Goal: Information Seeking & Learning: Learn about a topic

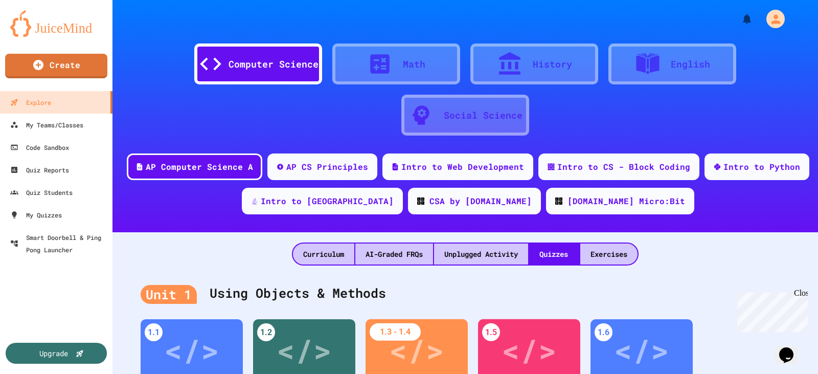
scroll to position [216, 0]
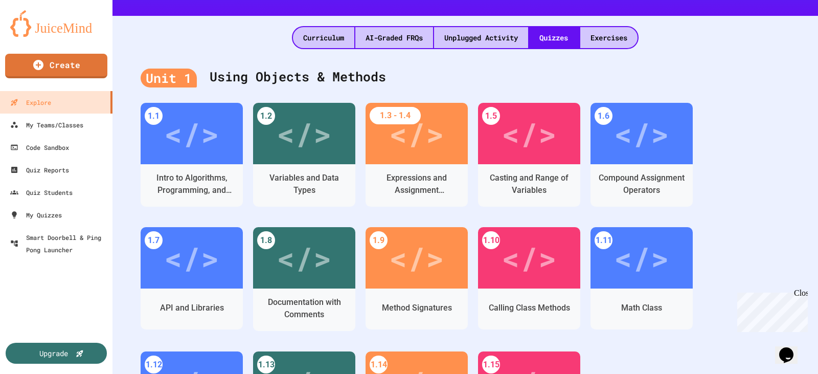
click at [777, 86] on div "Unit 1 Using Objects & Methods" at bounding box center [465, 77] width 649 height 41
click at [188, 152] on div "</>" at bounding box center [192, 131] width 58 height 49
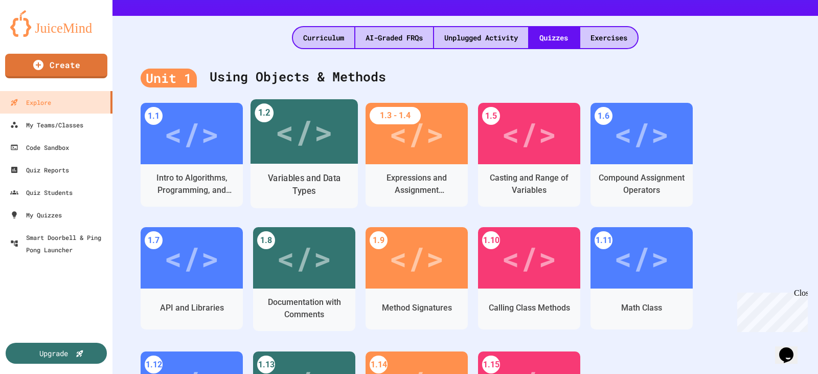
click at [314, 137] on div "</>" at bounding box center [304, 131] width 58 height 48
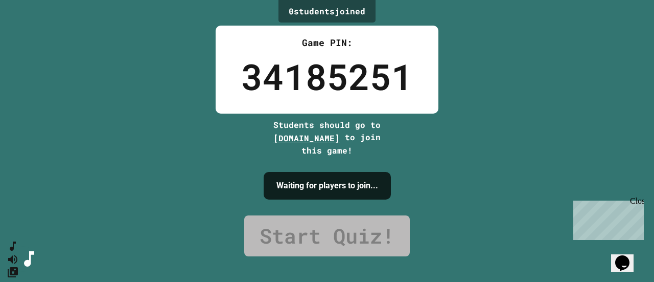
click at [116, 86] on div "0 student s joined Game PIN: 34185251 Students should go to [DOMAIN_NAME] to jo…" at bounding box center [327, 141] width 654 height 282
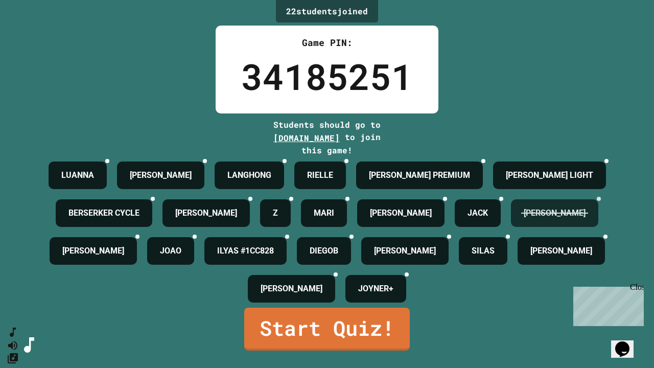
click at [602, 209] on icon at bounding box center [605, 204] width 7 height 7
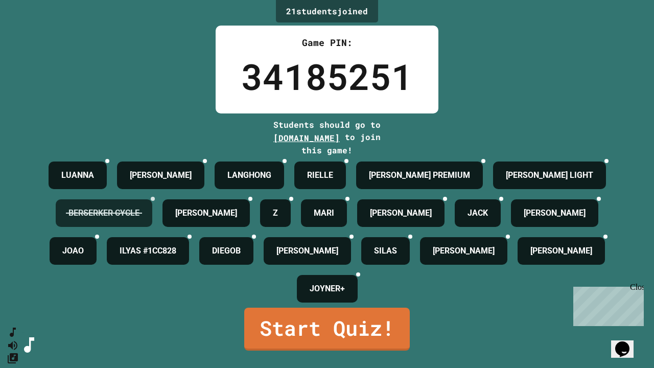
click at [153, 199] on icon at bounding box center [153, 199] width 0 height 0
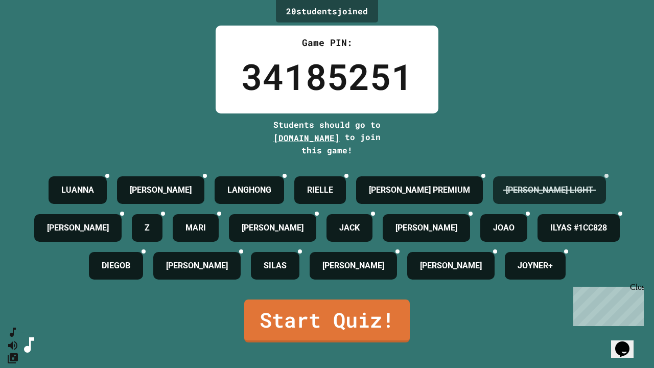
click at [607, 176] on icon at bounding box center [607, 176] width 0 height 0
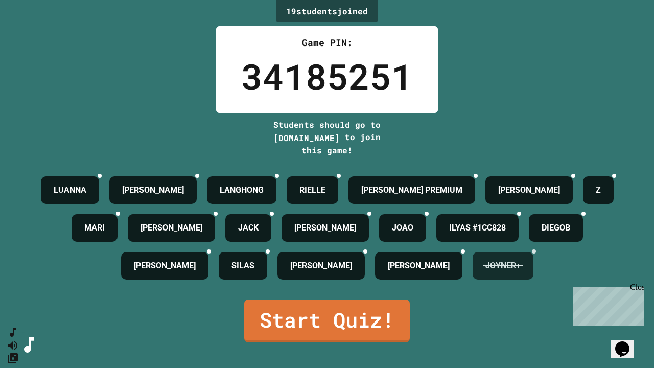
click at [534, 251] on icon at bounding box center [534, 251] width 0 height 0
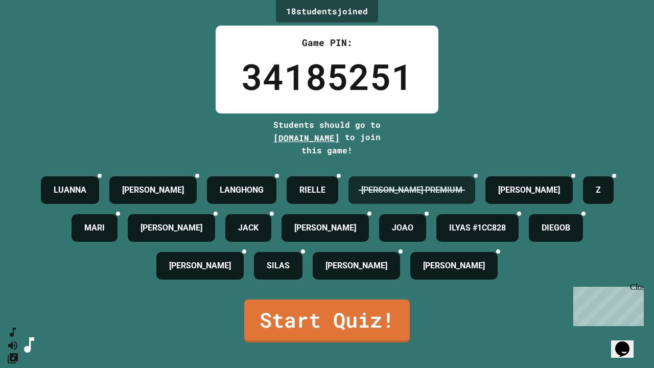
click at [476, 176] on icon at bounding box center [476, 176] width 0 height 0
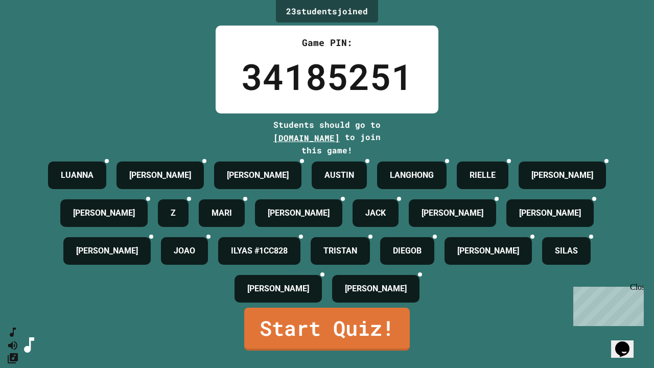
scroll to position [27, 0]
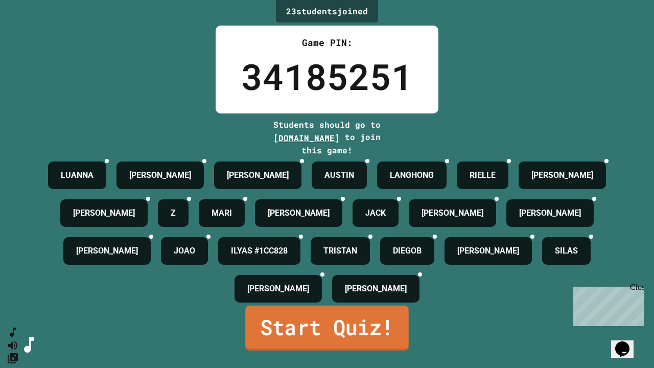
click at [319, 341] on link "Start Quiz!" at bounding box center [327, 328] width 164 height 45
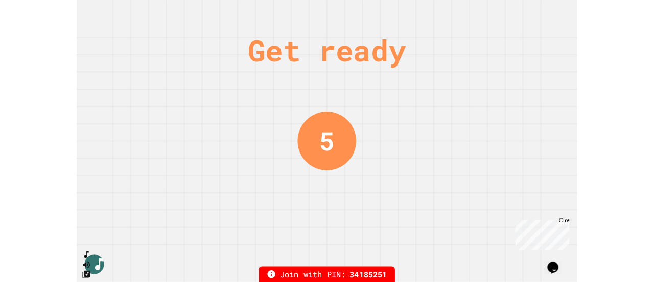
scroll to position [0, 0]
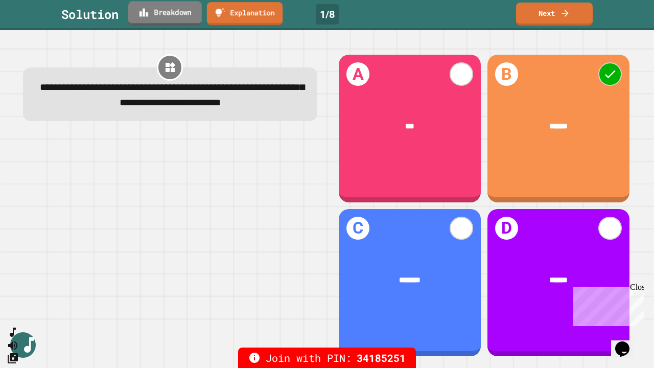
click at [165, 18] on link "Breakdown" at bounding box center [165, 13] width 74 height 24
drag, startPoint x: 239, startPoint y: 90, endPoint x: 251, endPoint y: 93, distance: 12.9
click at [251, 93] on span "**********" at bounding box center [172, 95] width 265 height 25
click at [209, 173] on div at bounding box center [170, 246] width 294 height 224
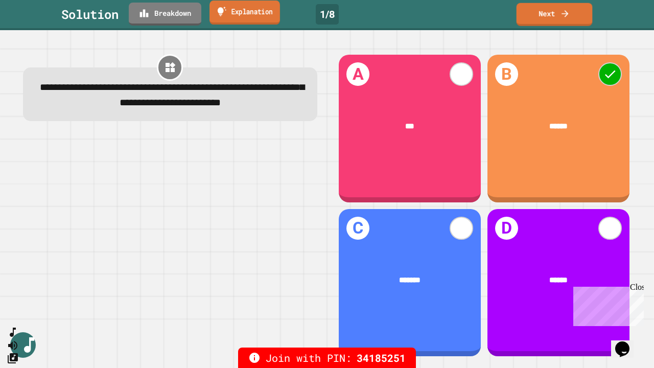
click at [273, 11] on link "Explanation" at bounding box center [245, 13] width 71 height 24
drag, startPoint x: 181, startPoint y: 182, endPoint x: 354, endPoint y: 219, distance: 177.2
drag, startPoint x: 228, startPoint y: 86, endPoint x: 256, endPoint y: 89, distance: 28.3
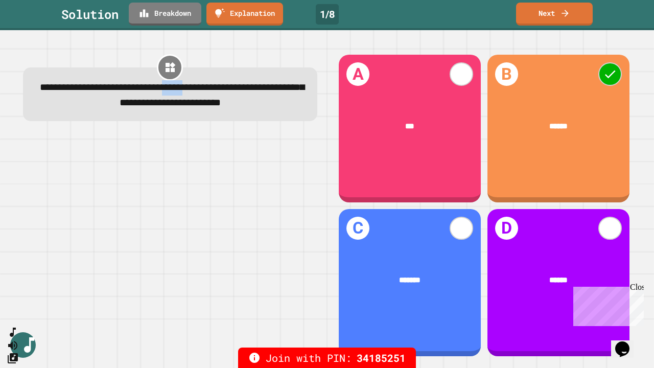
click at [256, 89] on span "**********" at bounding box center [172, 95] width 265 height 25
click at [229, 182] on div at bounding box center [170, 246] width 294 height 224
click at [562, 12] on icon at bounding box center [565, 12] width 10 height 11
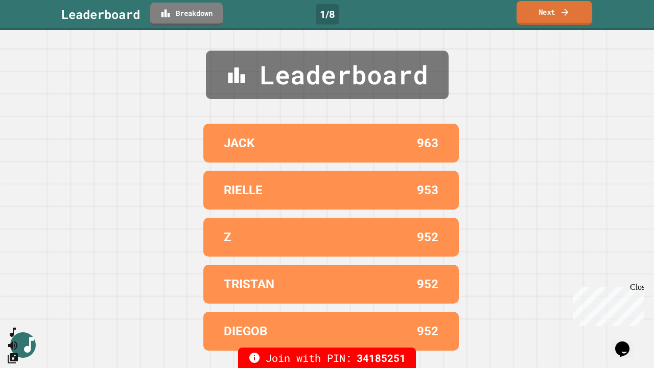
click at [561, 15] on icon at bounding box center [565, 12] width 10 height 11
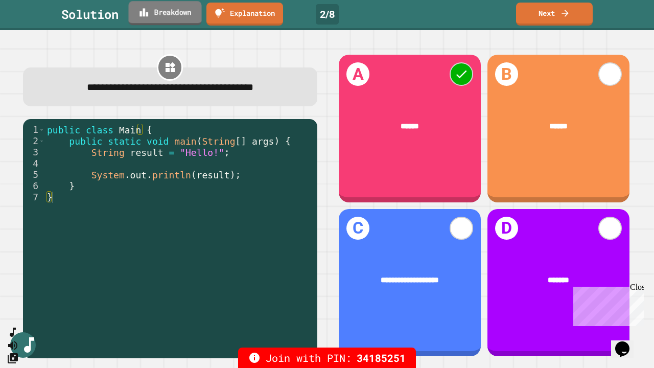
click at [161, 20] on link "Breakdown" at bounding box center [164, 13] width 73 height 24
click at [554, 17] on link "Next" at bounding box center [554, 13] width 75 height 24
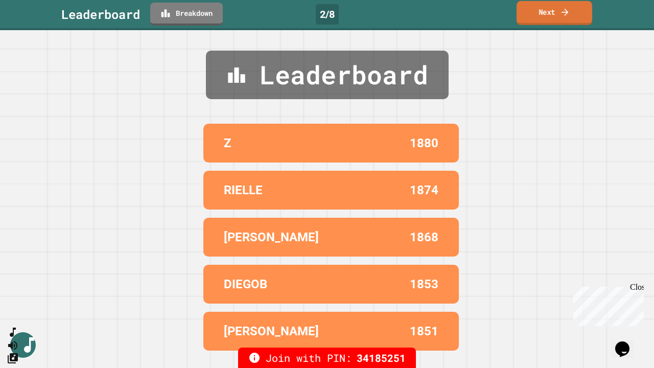
click at [568, 70] on div "Leaderboard Z 1880 RIELLE 1874 [PERSON_NAME] 1868 [PERSON_NAME] 1853 [PERSON_NA…" at bounding box center [327, 199] width 654 height 338
click at [564, 12] on icon at bounding box center [565, 11] width 7 height 7
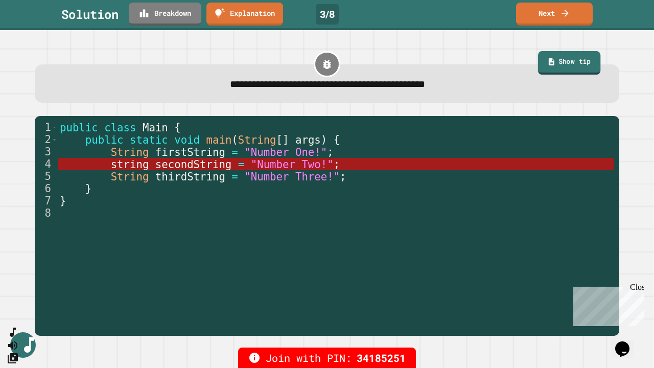
click at [563, 66] on link "Show tip" at bounding box center [569, 63] width 62 height 24
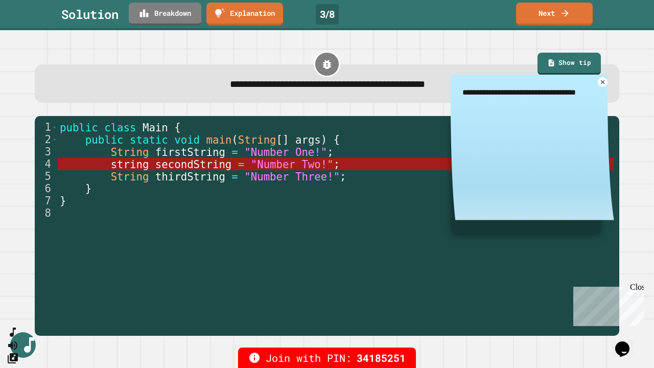
type textarea "*"
drag, startPoint x: 484, startPoint y: 92, endPoint x: 570, endPoint y: 90, distance: 86.4
click at [559, 87] on textarea "**********" at bounding box center [533, 92] width 164 height 35
click at [599, 84] on icon at bounding box center [603, 82] width 8 height 8
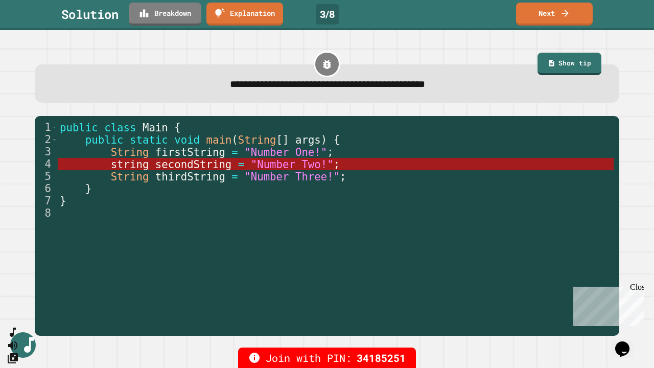
click at [471, 56] on div "**********" at bounding box center [327, 76] width 584 height 53
click at [566, 17] on icon at bounding box center [565, 12] width 10 height 11
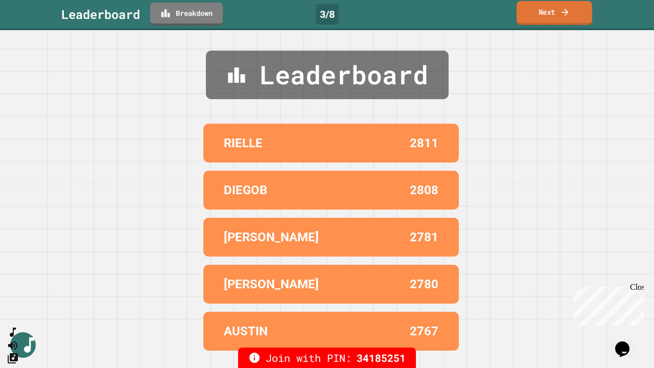
click at [563, 18] on link "Next" at bounding box center [555, 13] width 76 height 24
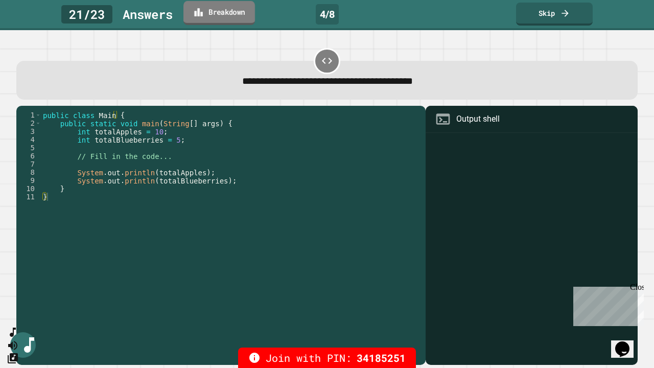
click at [213, 6] on link "Breakdown" at bounding box center [220, 13] width 72 height 24
drag, startPoint x: 491, startPoint y: 90, endPoint x: 456, endPoint y: 88, distance: 34.3
type textarea "*"
click at [245, 213] on div "public class Main { public static void main ( String [ ] args ) { int totalAppl…" at bounding box center [230, 229] width 379 height 237
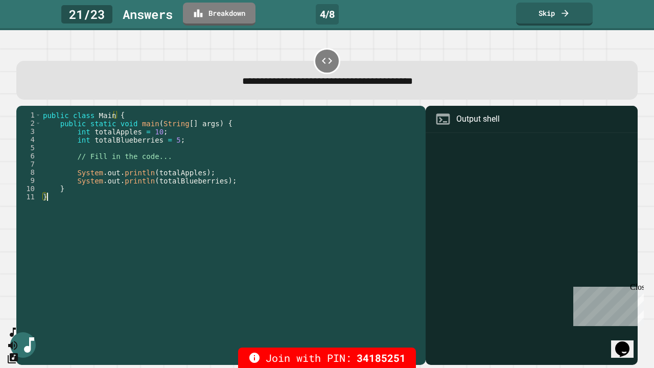
click at [74, 162] on div "public class Main { public static void main ( String [ ] args ) { int totalAppl…" at bounding box center [230, 229] width 379 height 237
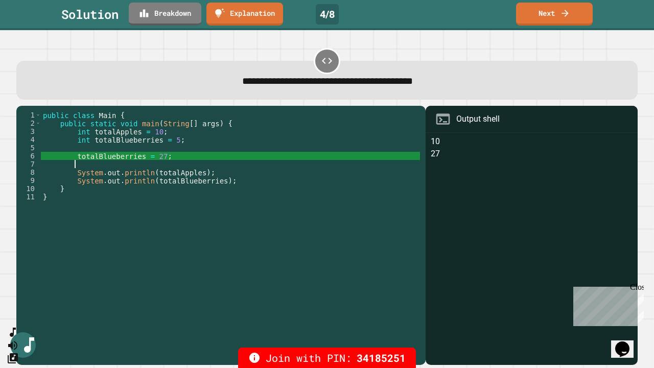
click at [544, 10] on link "Next" at bounding box center [554, 14] width 77 height 23
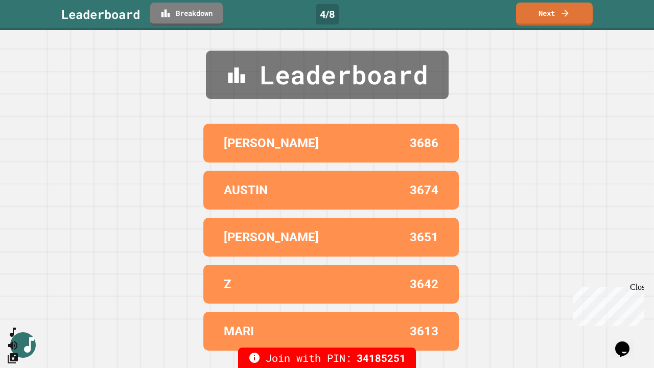
click at [555, 18] on link "Next" at bounding box center [554, 14] width 77 height 23
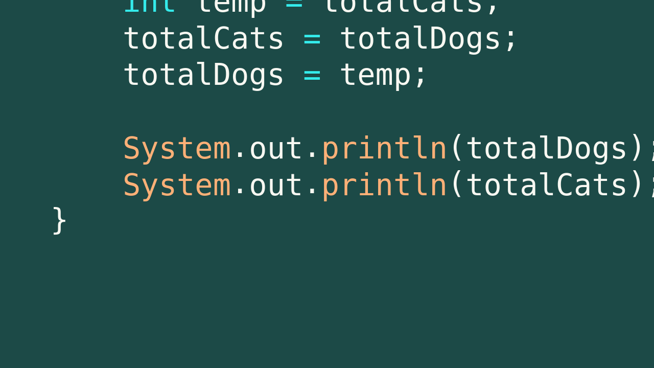
click at [205, 233] on div "public class Main { public static void main ( String args [ ]) { int totalDogs …" at bounding box center [181, 236] width 262 height 225
click at [205, 246] on div "public class Main { public static void main ( String args [ ]) { int totalDogs …" at bounding box center [181, 236] width 262 height 225
type textarea "**********"
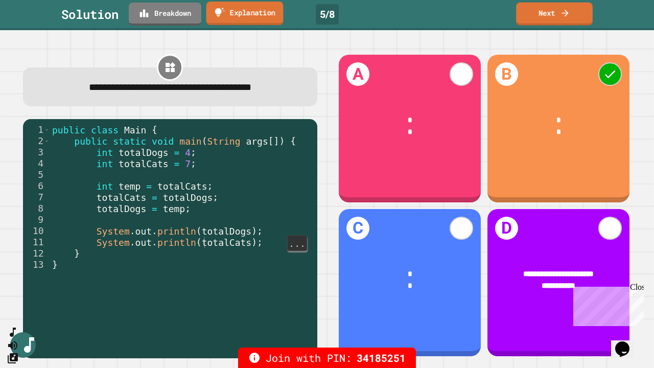
click at [263, 11] on link "Explanation" at bounding box center [245, 14] width 77 height 24
click at [543, 17] on link "Next" at bounding box center [554, 13] width 72 height 24
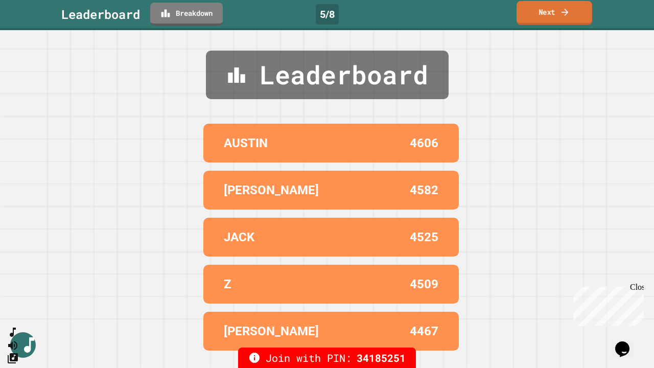
click at [559, 17] on link "Next" at bounding box center [555, 13] width 76 height 24
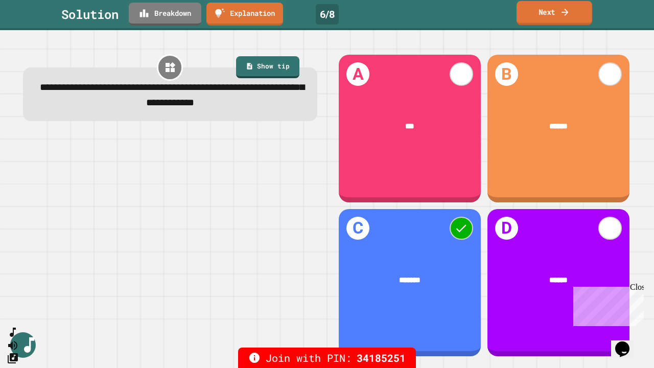
click at [556, 17] on link "Next" at bounding box center [555, 13] width 76 height 24
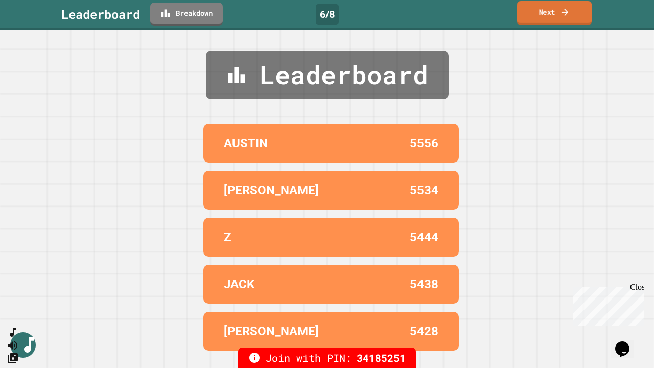
click at [551, 12] on link "Next" at bounding box center [554, 13] width 75 height 24
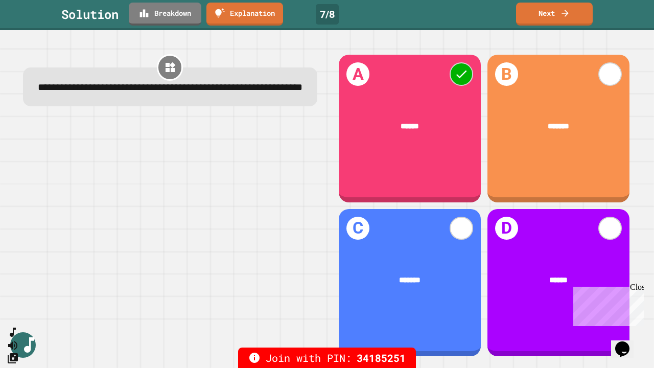
click at [221, 221] on div at bounding box center [170, 238] width 294 height 239
click at [562, 15] on icon at bounding box center [565, 12] width 10 height 11
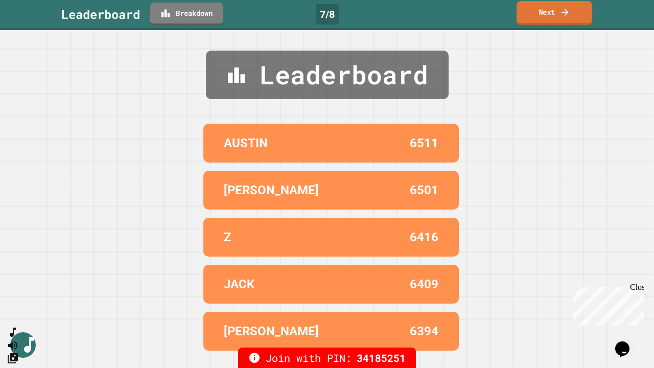
click at [548, 13] on link "Next" at bounding box center [555, 13] width 76 height 24
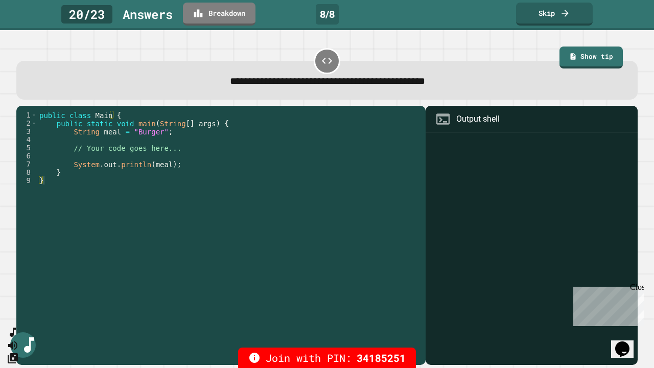
click at [639, 286] on div "Close" at bounding box center [636, 289] width 13 height 13
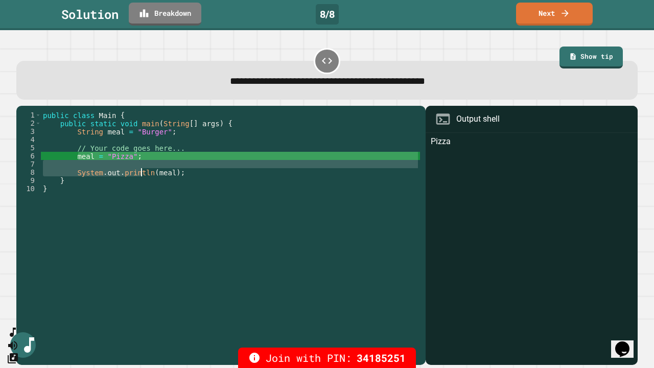
drag, startPoint x: 78, startPoint y: 159, endPoint x: 143, endPoint y: 155, distance: 65.6
click at [141, 163] on div "public class Main { public static void main ( String [ ] args ) { String meal =…" at bounding box center [230, 229] width 379 height 237
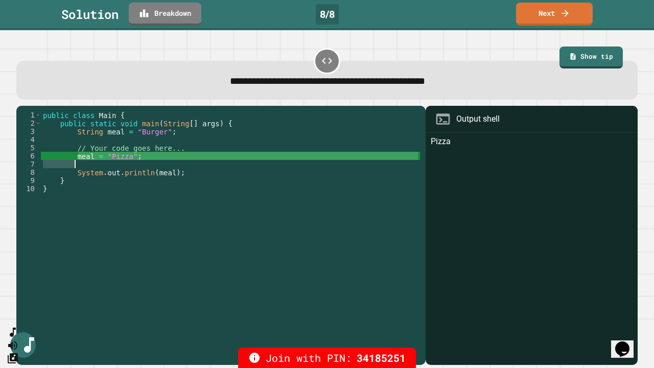
click at [144, 155] on div "public class Main { public static void main ( String [ ] args ) { String meal =…" at bounding box center [230, 221] width 379 height 221
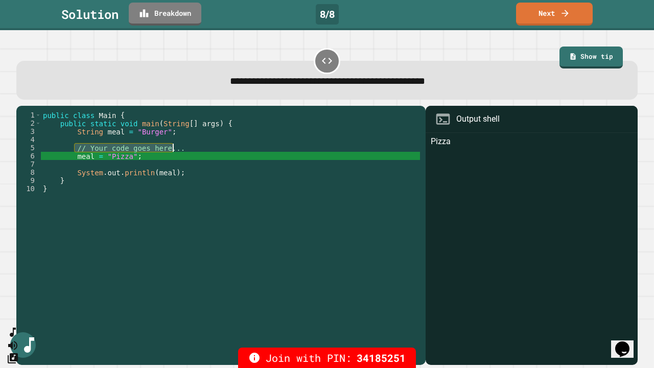
drag, startPoint x: 73, startPoint y: 145, endPoint x: 175, endPoint y: 151, distance: 101.9
click at [175, 151] on div "public class Main { public static void main ( String [ ] args ) { String meal =…" at bounding box center [230, 229] width 379 height 237
click at [88, 154] on div "public class Main { public static void main ( String [ ] args ) { String meal =…" at bounding box center [230, 229] width 379 height 237
type textarea "**********"
drag, startPoint x: 75, startPoint y: 163, endPoint x: 145, endPoint y: 162, distance: 69.5
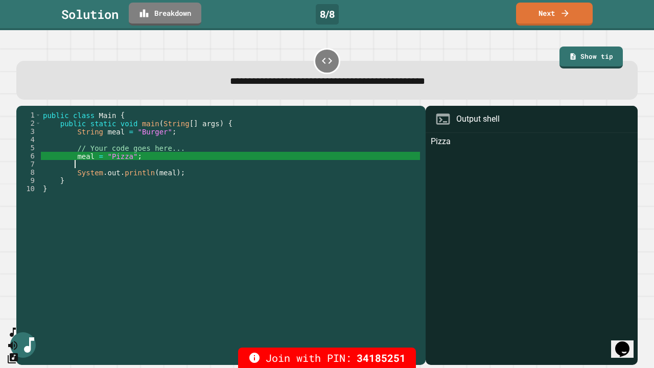
click at [145, 162] on div "public class Main { public static void main ( String [ ] args ) { String meal =…" at bounding box center [230, 229] width 379 height 237
click at [141, 162] on div "public class Main { public static void main ( String [ ] args ) { String meal =…" at bounding box center [230, 229] width 379 height 237
click at [561, 17] on link "Next" at bounding box center [555, 14] width 78 height 24
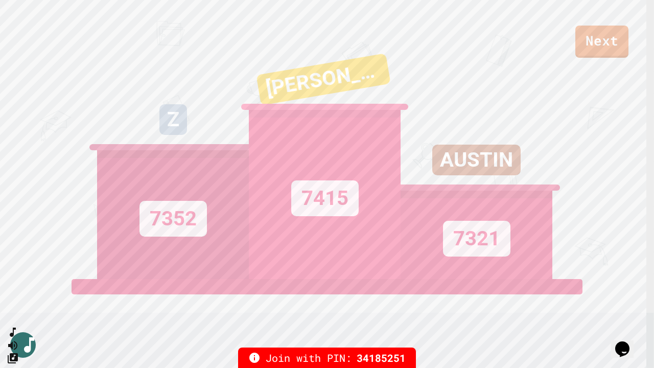
click at [291, 186] on div "7415" at bounding box center [324, 198] width 67 height 36
click at [311, 162] on div "7415" at bounding box center [325, 194] width 152 height 169
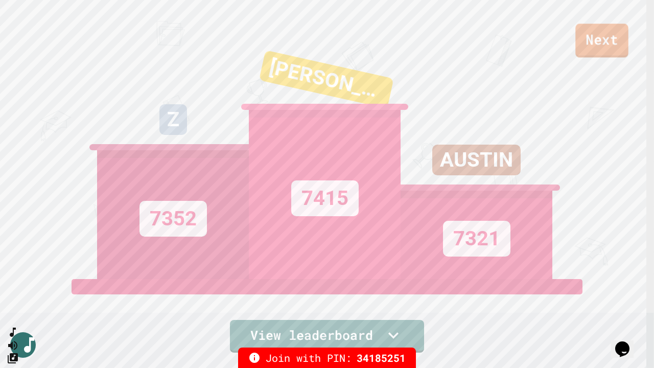
click at [598, 44] on link "Next" at bounding box center [602, 41] width 53 height 34
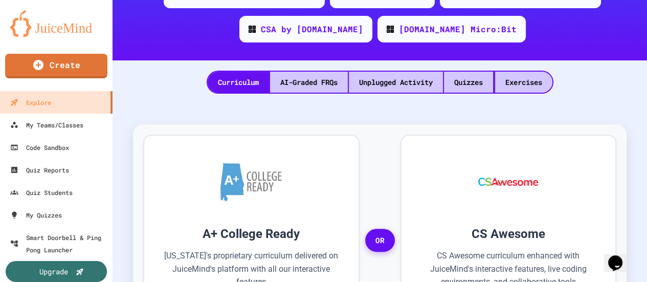
scroll to position [153, 0]
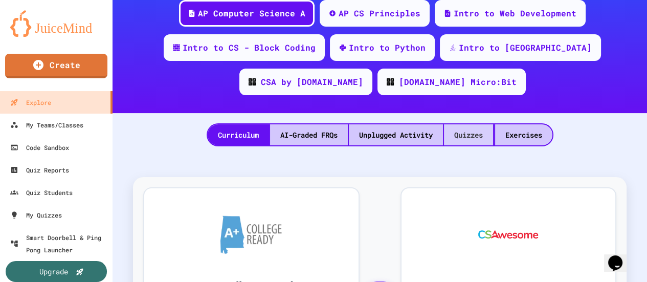
click at [458, 129] on div "Quizzes" at bounding box center [468, 134] width 49 height 21
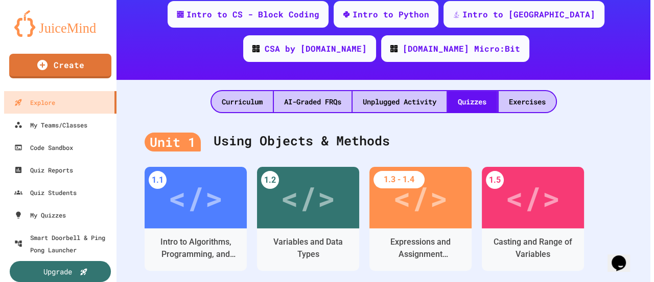
scroll to position [307, 0]
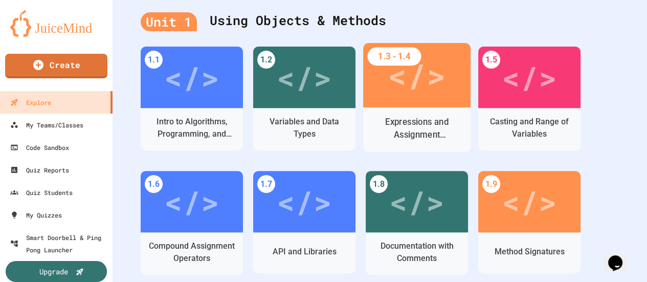
click at [411, 77] on div "</>" at bounding box center [416, 75] width 58 height 48
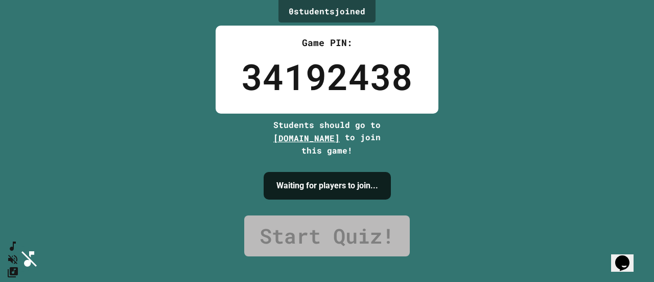
click at [527, 129] on div "0 student s joined Game PIN: 34192438 Students should go to [DOMAIN_NAME] to jo…" at bounding box center [327, 141] width 654 height 282
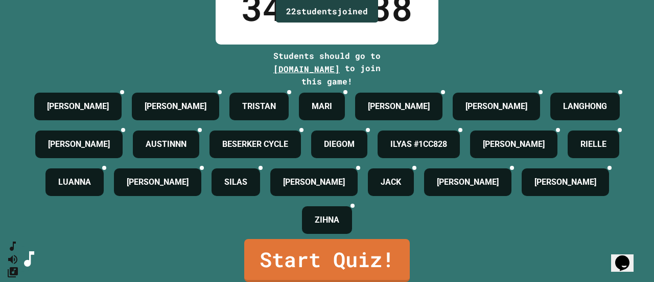
scroll to position [102, 0]
click at [331, 262] on link "Start Quiz!" at bounding box center [327, 259] width 164 height 45
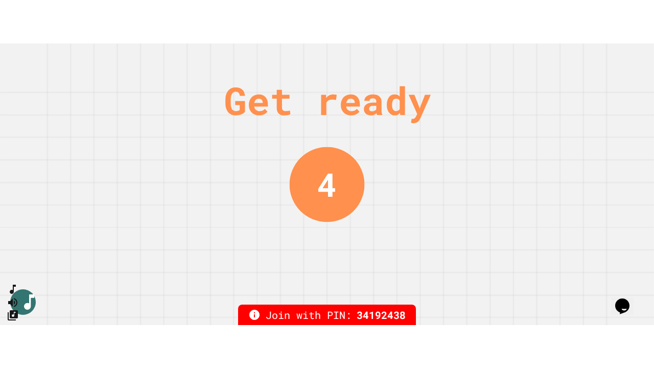
scroll to position [0, 0]
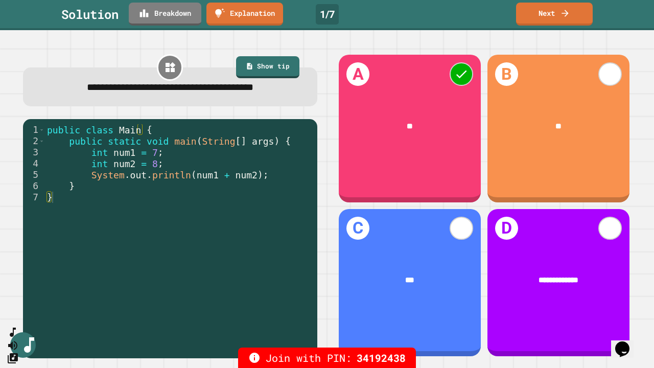
type textarea "**********"
drag, startPoint x: 211, startPoint y: 178, endPoint x: 235, endPoint y: 183, distance: 25.1
click at [213, 178] on div "public class Main { public static void main ( String [ ] args ) { int num1 = 7 …" at bounding box center [178, 236] width 267 height 225
click at [185, 11] on link "Breakdown" at bounding box center [165, 14] width 73 height 24
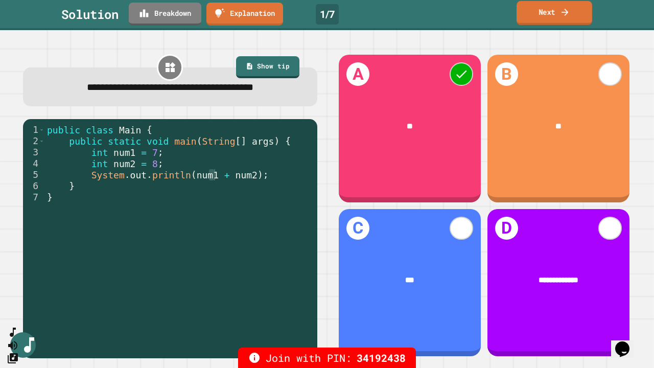
click at [556, 14] on link "Next" at bounding box center [555, 13] width 76 height 24
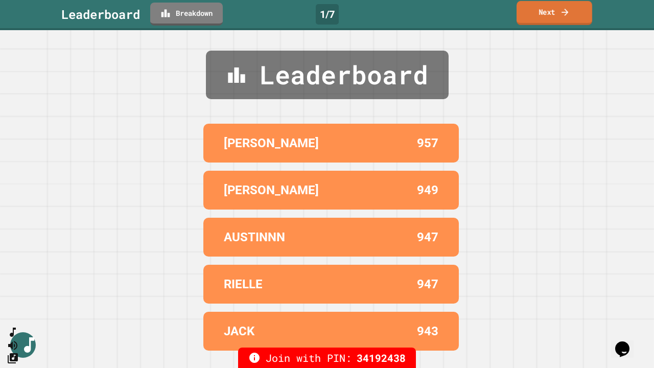
click at [583, 127] on div "Leaderboard [PERSON_NAME] 957 [PERSON_NAME] 949 AUSTINNN 947 RIELLE 947 JACK 943" at bounding box center [327, 199] width 654 height 338
click at [561, 10] on icon at bounding box center [565, 12] width 10 height 11
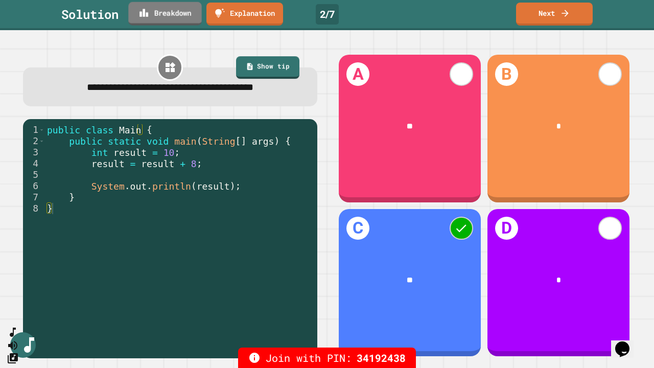
click at [184, 12] on link "Breakdown" at bounding box center [164, 14] width 73 height 24
drag, startPoint x: 151, startPoint y: 157, endPoint x: 166, endPoint y: 157, distance: 14.8
click at [166, 157] on div "public class Main { public static void main ( String [ ] args ) { int result = …" at bounding box center [178, 236] width 267 height 225
drag, startPoint x: 132, startPoint y: 168, endPoint x: 188, endPoint y: 168, distance: 56.2
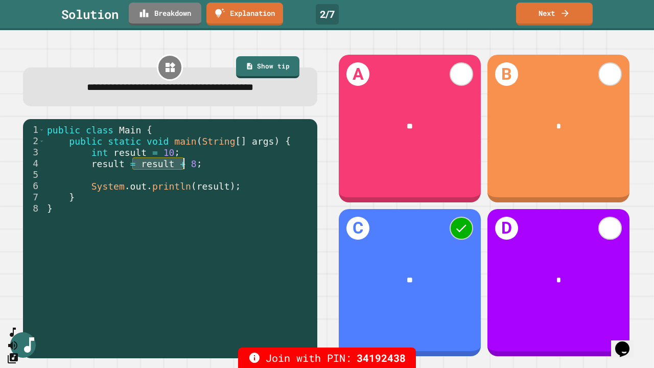
click at [185, 168] on div "public class Main { public static void main ( String [ ] args ) { int result = …" at bounding box center [178, 236] width 267 height 225
click at [161, 242] on div "public class Main { public static void main ( String [ ] args ) { int result = …" at bounding box center [178, 236] width 267 height 225
type textarea "*"
click at [548, 16] on link "Next" at bounding box center [554, 13] width 73 height 24
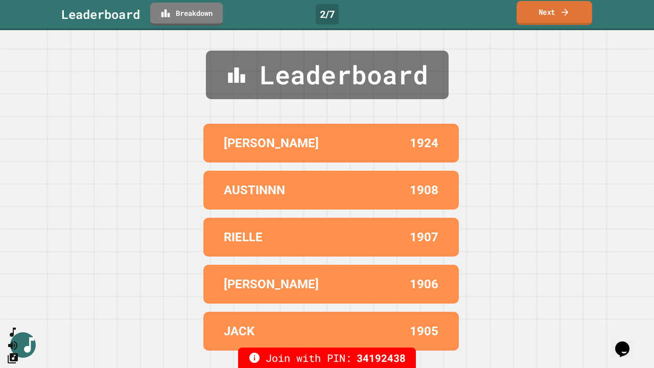
click at [561, 19] on link "Next" at bounding box center [555, 13] width 76 height 24
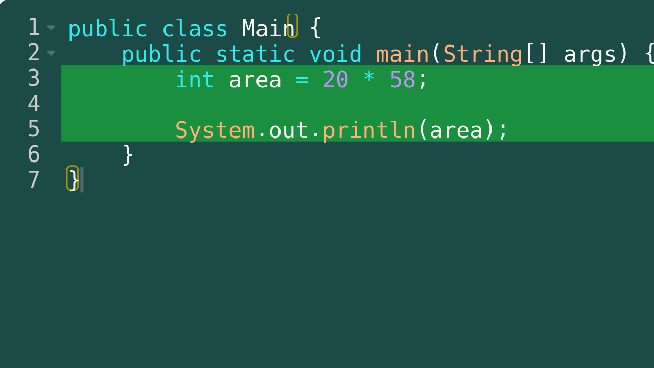
click at [72, 136] on div "public class Main { public static void main ( String [ ] args ) { int area = 20…" at bounding box center [228, 229] width 383 height 237
type textarea "**********"
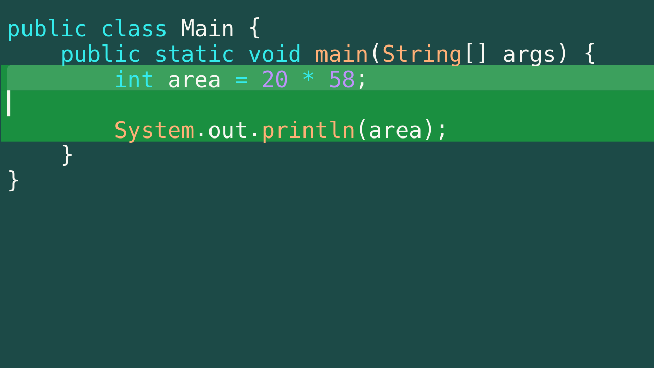
click at [76, 135] on div "public class Main { public static void main ( String [ ] args ) { int area = 20…" at bounding box center [228, 229] width 383 height 237
type textarea "**********"
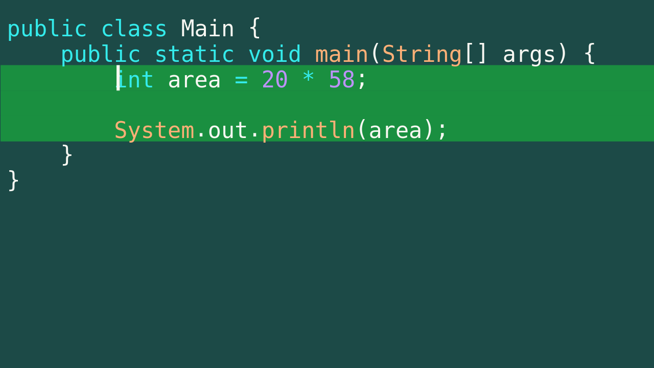
click at [92, 134] on div "public class Main { public static void main ( String [ ] args ) { int area = 20…" at bounding box center [228, 229] width 383 height 237
click at [76, 139] on div "public class Main { public static void main ( String [ ] args ) { int area = 20…" at bounding box center [228, 229] width 383 height 237
click at [93, 135] on div "public class Main { public static void main ( String [ ] args ) { int area = 20…" at bounding box center [228, 229] width 383 height 237
type textarea "**********"
click at [76, 135] on div "public class Main { public static void main ( String [ ] args ) { int area = 20…" at bounding box center [228, 229] width 383 height 237
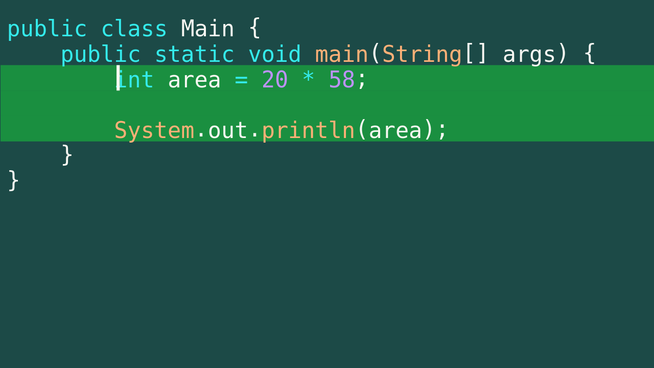
click at [92, 134] on div "public class Main { public static void main ( String [ ] args ) { int area = 20…" at bounding box center [228, 229] width 383 height 237
click at [105, 133] on div "public class Main { public static void main ( String [ ] args ) { int area = 20…" at bounding box center [228, 229] width 383 height 237
click at [119, 135] on div "public class Main { public static void main ( String [ ] args ) { int area = 20…" at bounding box center [228, 229] width 383 height 237
click at [75, 141] on div "public class Main { public static void main ( String [ ] args ) { int area = 20…" at bounding box center [228, 229] width 383 height 237
click at [93, 143] on div "public class Main { public static void main ( String [ ] args ) { int area = 20…" at bounding box center [228, 229] width 383 height 237
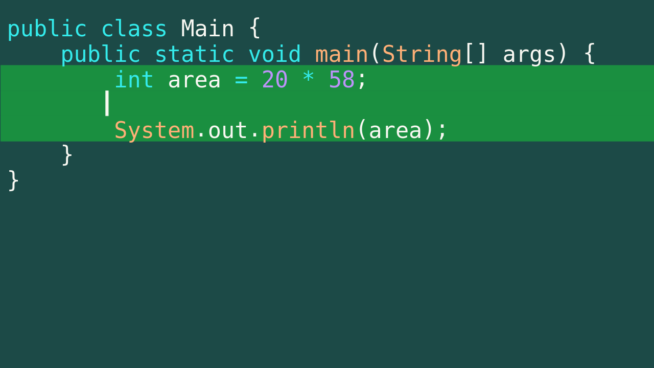
click at [111, 142] on div "public class Main { public static void main ( String [ ] args ) { int area = 20…" at bounding box center [228, 229] width 383 height 237
click at [134, 141] on div "public class Main { public static void main ( String [ ] args ) { int area = 20…" at bounding box center [228, 229] width 383 height 237
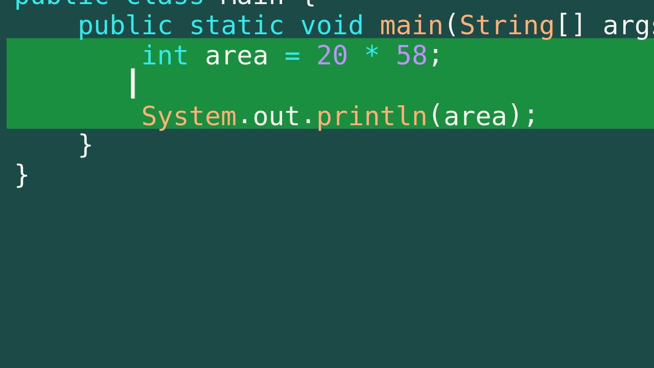
click at [72, 153] on div "public class Main { public static void main ( String [ ] args ) { int area = 20…" at bounding box center [228, 229] width 383 height 237
type textarea "**********"
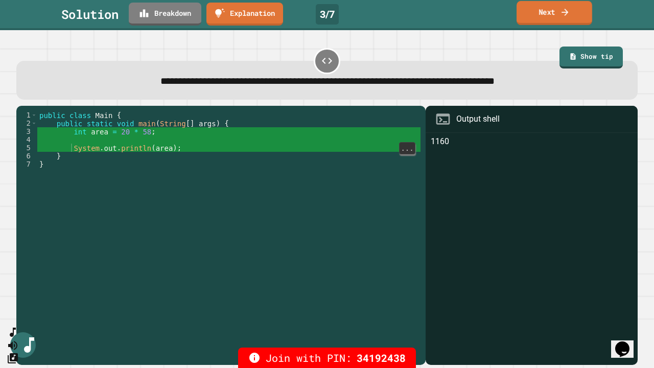
click at [552, 9] on link "Next" at bounding box center [555, 13] width 76 height 24
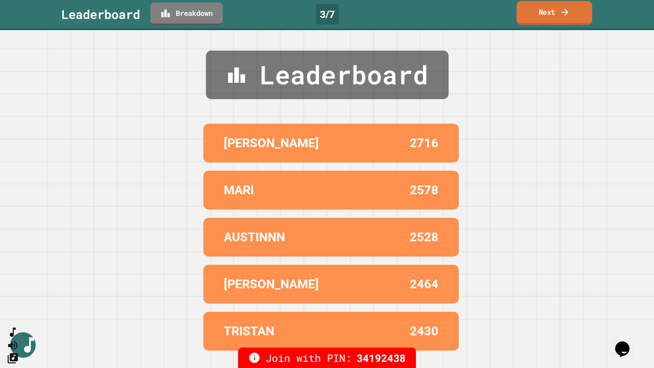
click at [550, 20] on link "Next" at bounding box center [555, 13] width 76 height 24
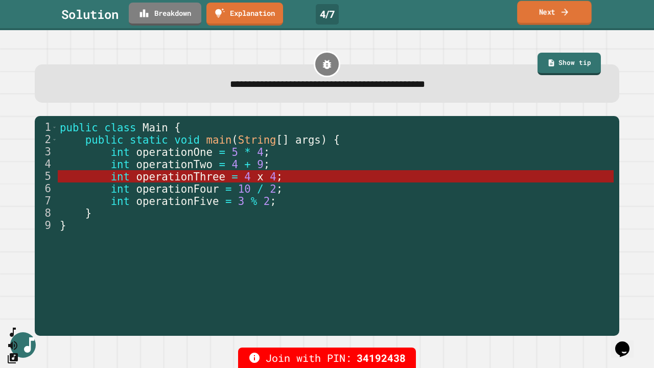
click at [571, 14] on link "Next" at bounding box center [554, 13] width 75 height 24
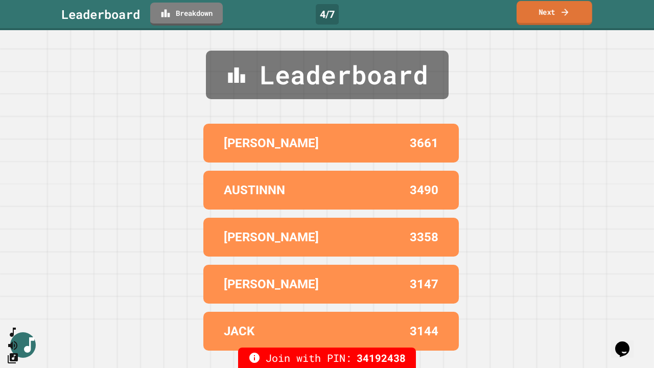
click at [571, 14] on link "Next" at bounding box center [555, 13] width 76 height 24
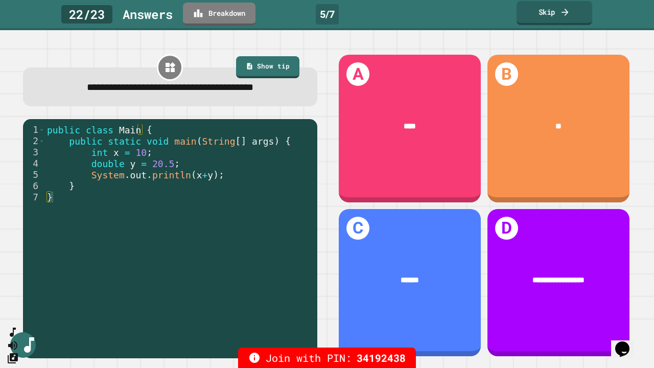
click at [548, 15] on link "Skip" at bounding box center [555, 13] width 76 height 24
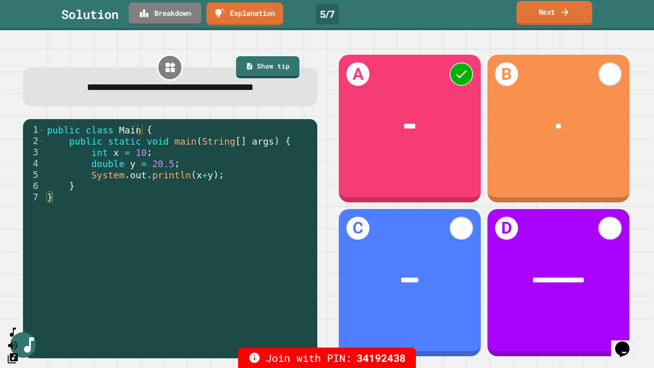
click at [559, 8] on link "Next" at bounding box center [555, 13] width 76 height 24
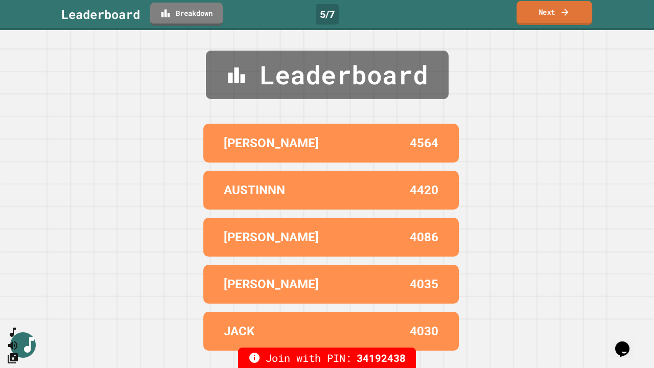
click at [556, 12] on link "Next" at bounding box center [555, 13] width 76 height 24
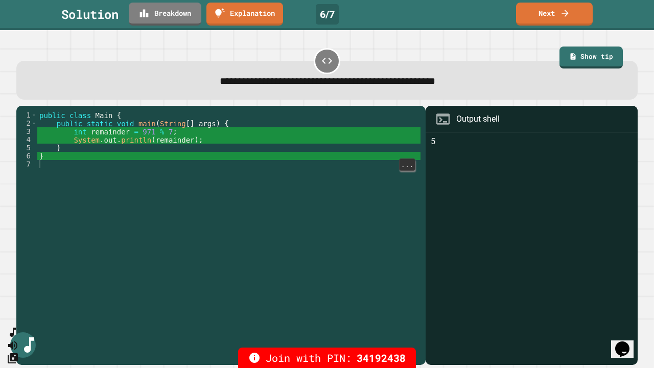
click at [551, 16] on link "Next" at bounding box center [554, 14] width 77 height 23
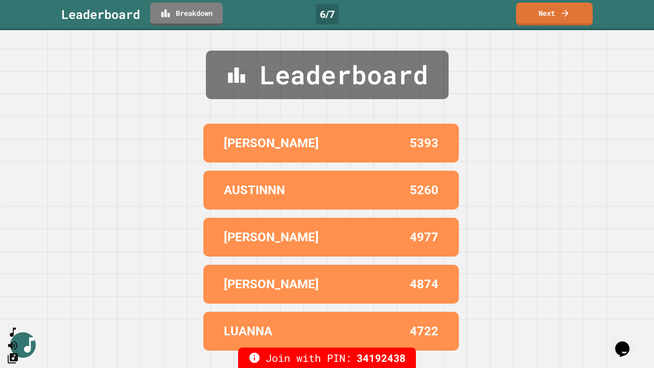
click at [555, 16] on link "Next" at bounding box center [554, 14] width 77 height 23
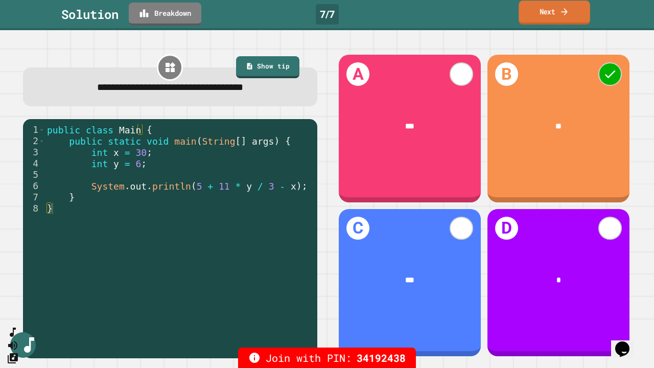
click at [573, 17] on link "Next" at bounding box center [554, 13] width 71 height 24
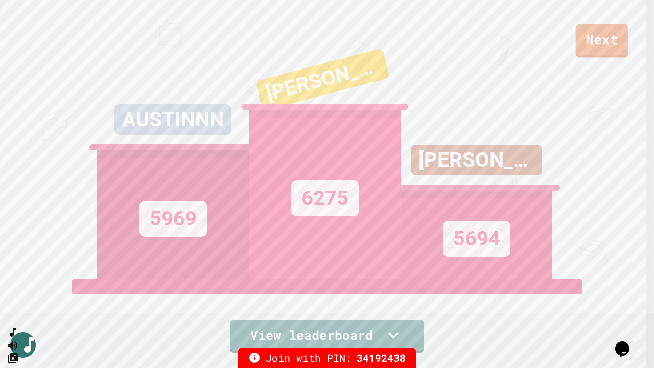
click at [601, 39] on link "Next" at bounding box center [602, 41] width 53 height 34
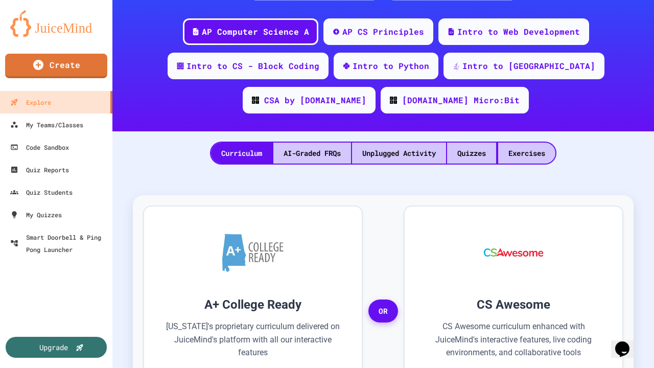
scroll to position [153, 0]
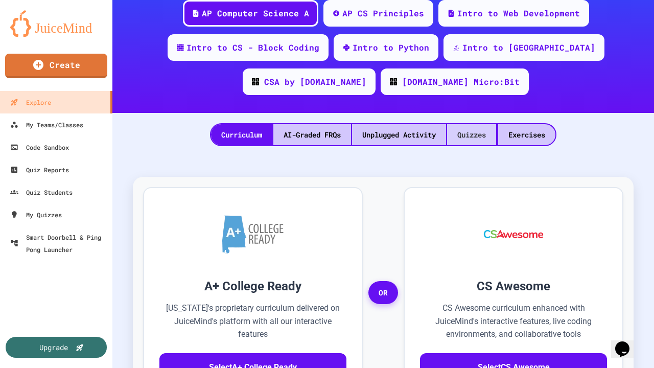
click at [470, 128] on div "Quizzes" at bounding box center [471, 134] width 49 height 21
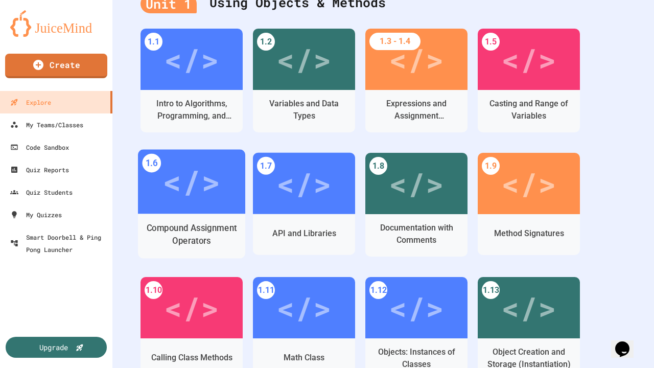
scroll to position [307, 0]
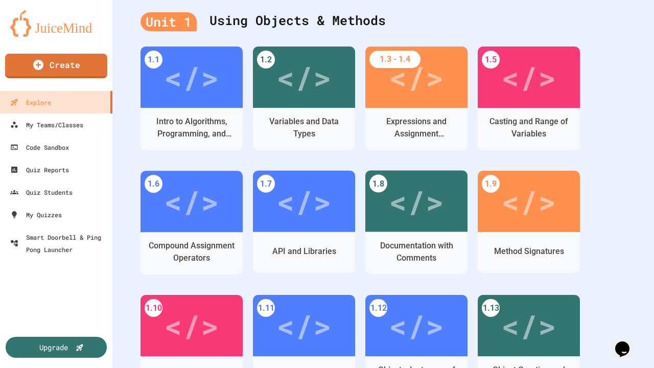
click at [608, 141] on div "1.1 </> Intro to Algorithms, Programming, and Compilers 1.2 </> Variables and D…" at bounding box center [384, 295] width 486 height 497
click at [642, 124] on div "Unit 1 Using Objects & Methods 1.1 </> Intro to Algorithms, Programming, and Co…" at bounding box center [383, 274] width 542 height 563
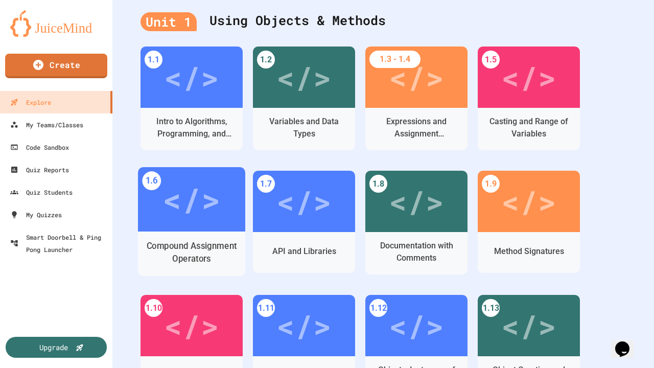
click at [165, 200] on div "</>" at bounding box center [192, 199] width 58 height 49
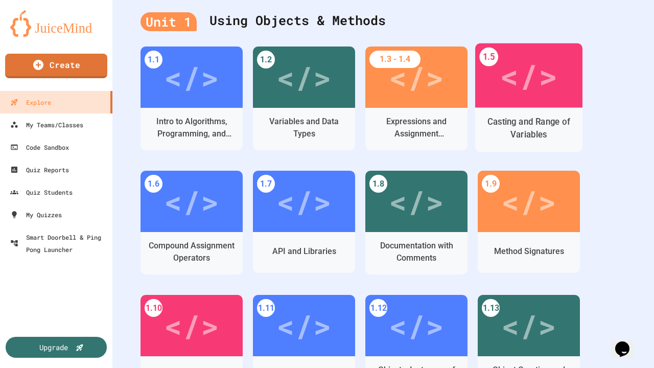
click at [543, 87] on div "</>" at bounding box center [529, 75] width 58 height 48
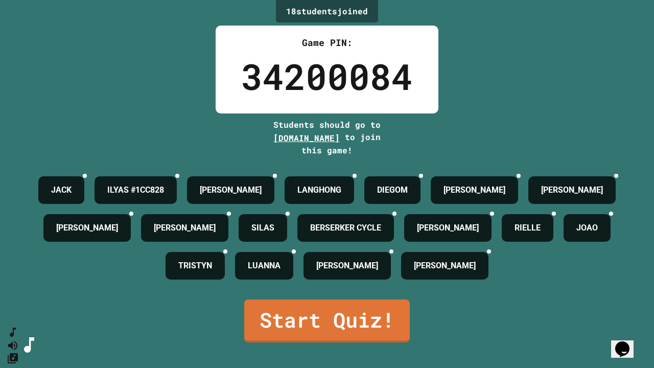
scroll to position [27, 0]
click at [269, 333] on link "Start Quiz!" at bounding box center [327, 321] width 166 height 43
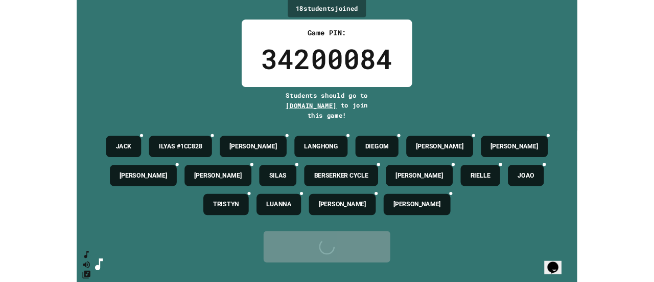
scroll to position [0, 0]
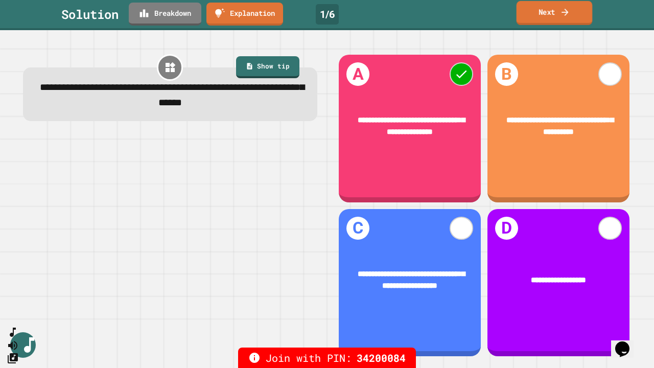
click at [560, 18] on link "Next" at bounding box center [555, 13] width 76 height 24
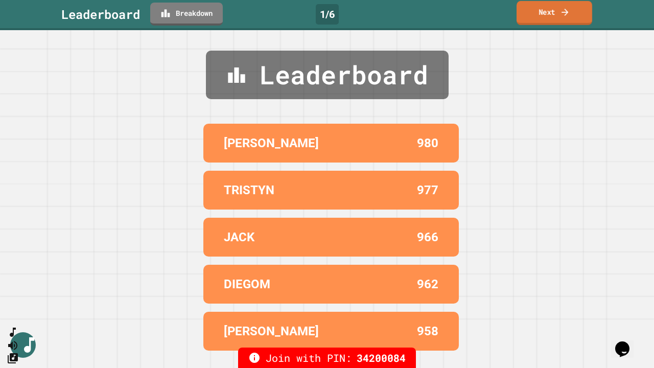
click at [556, 12] on link "Next" at bounding box center [555, 13] width 76 height 24
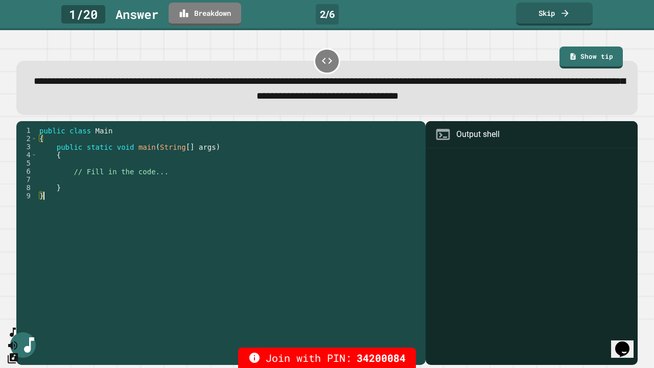
drag, startPoint x: 217, startPoint y: 200, endPoint x: 200, endPoint y: 168, distance: 36.8
click at [206, 185] on div "public class Main { public static void main ( String [ ] args ) { // Fill in th…" at bounding box center [228, 236] width 383 height 221
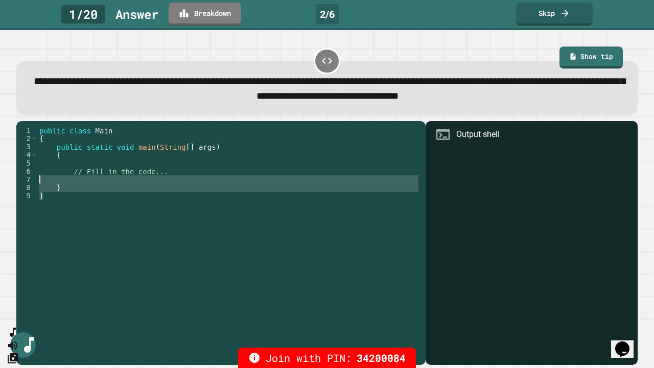
click at [547, 15] on link "Skip" at bounding box center [554, 14] width 77 height 23
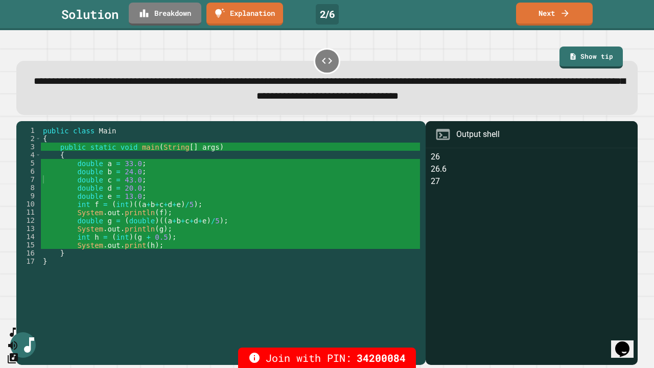
click at [131, 225] on div "public class Main { public static void main ( String [ ] args ) { double a = 33…" at bounding box center [230, 236] width 379 height 221
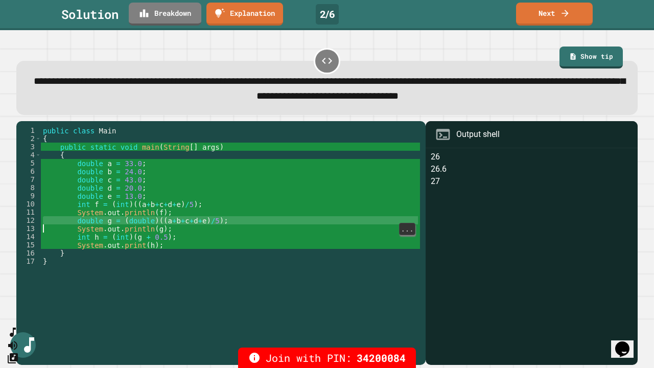
click at [129, 221] on div "public class Main { public static void main ( String [ ] args ) { double a = 33…" at bounding box center [230, 236] width 379 height 221
click at [133, 224] on div "public class Main { public static void main ( String [ ] args ) { double a = 33…" at bounding box center [230, 236] width 379 height 221
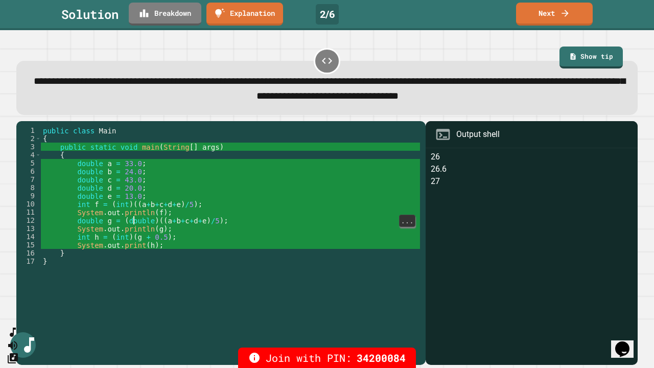
click at [176, 225] on div "public class Main { public static void main ( String [ ] args ) { double a = 33…" at bounding box center [230, 236] width 379 height 221
click at [136, 228] on div "public class Main { public static void main ( String [ ] args ) { double a = 33…" at bounding box center [230, 236] width 379 height 221
click at [174, 224] on div "public class Main { public static void main ( String [ ] args ) { double a = 33…" at bounding box center [230, 236] width 379 height 221
click at [131, 225] on div "public class Main { public static void main ( String [ ] args ) { double a = 33…" at bounding box center [230, 236] width 379 height 221
click at [180, 223] on div "public class Main { public static void main ( String [ ] args ) { double a = 33…" at bounding box center [230, 236] width 379 height 221
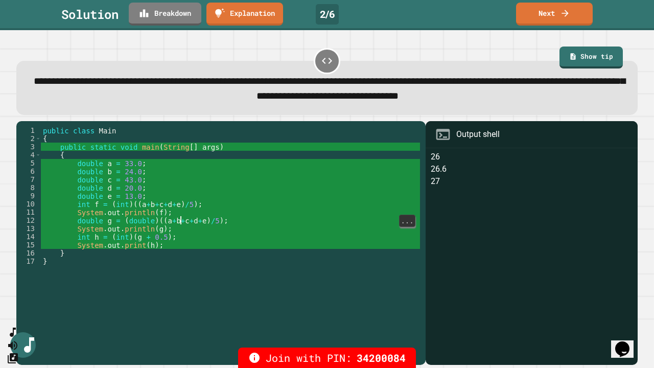
click at [134, 221] on div "public class Main { public static void main ( String [ ] args ) { double a = 33…" at bounding box center [230, 236] width 379 height 221
click at [180, 224] on div "public class Main { public static void main ( String [ ] args ) { double a = 33…" at bounding box center [230, 236] width 379 height 221
click at [133, 226] on div "public class Main { public static void main ( String [ ] args ) { double a = 33…" at bounding box center [230, 236] width 379 height 221
click at [180, 225] on div "public class Main { public static void main ( String [ ] args ) { double a = 33…" at bounding box center [230, 236] width 379 height 221
click at [131, 225] on div "public class Main { public static void main ( String [ ] args ) { double a = 33…" at bounding box center [230, 236] width 379 height 221
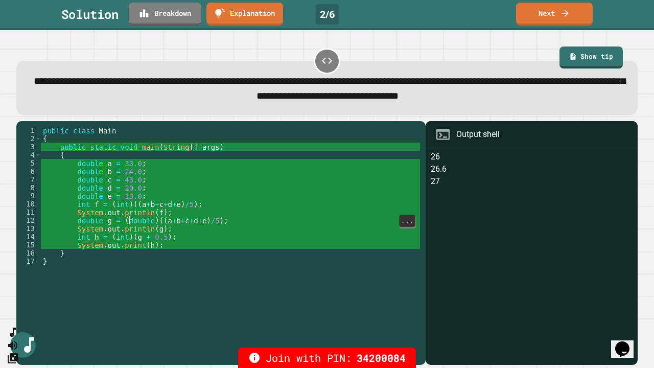
click at [179, 225] on div "public class Main { public static void main ( String [ ] args ) { double a = 33…" at bounding box center [230, 236] width 379 height 221
click at [139, 225] on div "public class Main { public static void main ( String [ ] args ) { double a = 33…" at bounding box center [230, 236] width 379 height 221
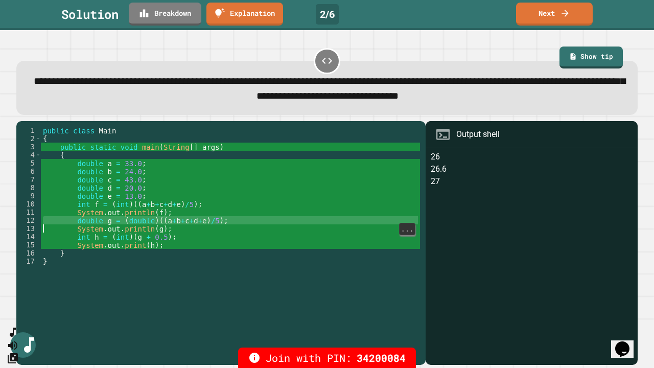
click at [151, 221] on div "public class Main { public static void main ( String [ ] args ) { double a = 33…" at bounding box center [230, 236] width 379 height 221
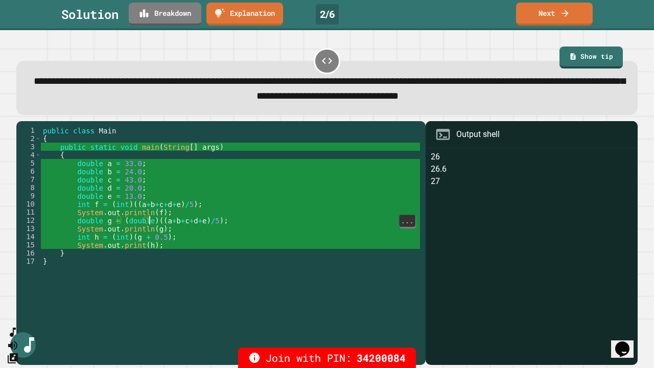
click at [210, 225] on div "public class Main { public static void main ( String [ ] args ) { double a = 33…" at bounding box center [230, 236] width 379 height 221
click at [134, 222] on div "public class Main { public static void main ( String [ ] args ) { double a = 33…" at bounding box center [230, 236] width 379 height 221
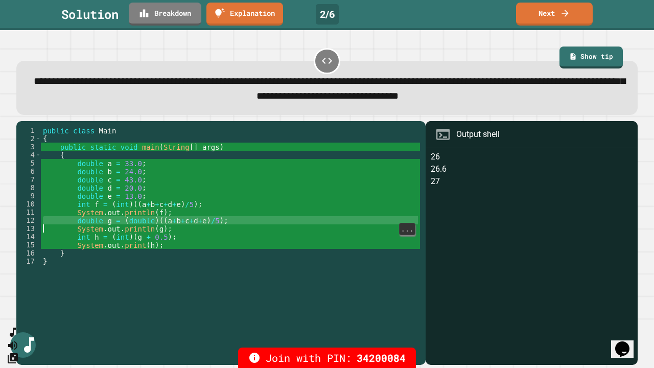
click at [148, 202] on div "public class Main { public static void main ( String [ ] args ) { double a = 33…" at bounding box center [230, 236] width 379 height 221
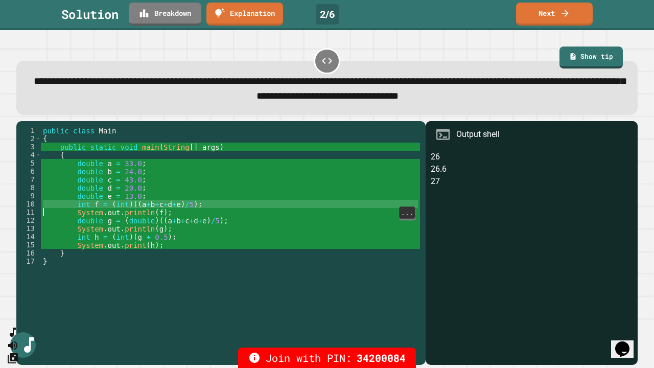
click at [138, 223] on div "public class Main { public static void main ( String [ ] args ) { double a = 33…" at bounding box center [230, 236] width 379 height 221
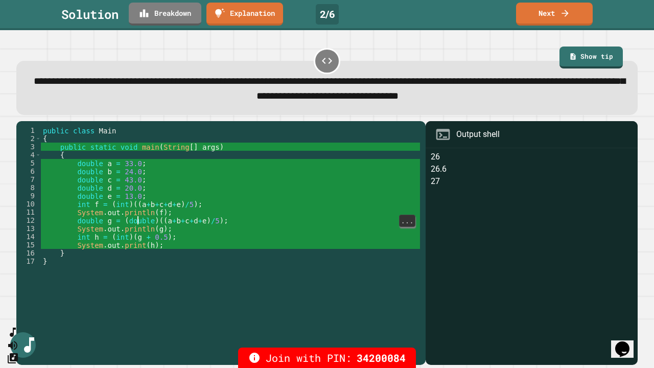
click at [150, 224] on div "public class Main { public static void main ( String [ ] args ) { double a = 33…" at bounding box center [230, 236] width 379 height 221
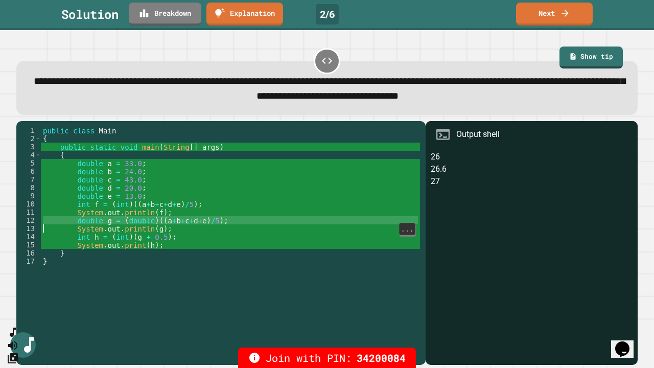
click at [204, 222] on div "public class Main { public static void main ( String [ ] args ) { double a = 33…" at bounding box center [230, 236] width 379 height 221
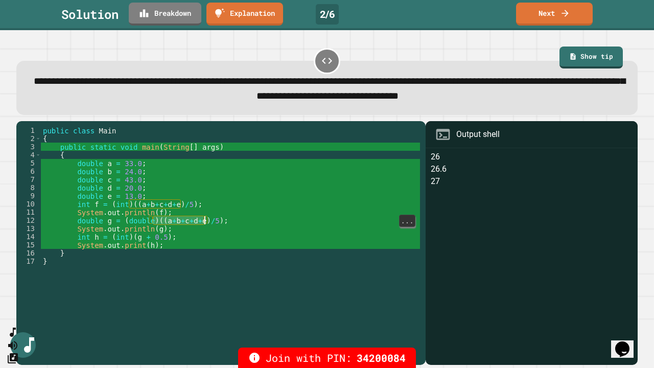
click at [151, 224] on div "public class Main { public static void main ( String [ ] args ) { double a = 33…" at bounding box center [230, 236] width 379 height 221
click at [127, 223] on div "public class Main { public static void main ( String [ ] args ) { double a = 33…" at bounding box center [230, 236] width 379 height 221
click at [170, 209] on div "public class Main { public static void main ( String [ ] args ) { double a = 33…" at bounding box center [230, 236] width 379 height 221
click at [131, 224] on div "public class Main { public static void main ( String [ ] args ) { double a = 33…" at bounding box center [230, 236] width 379 height 221
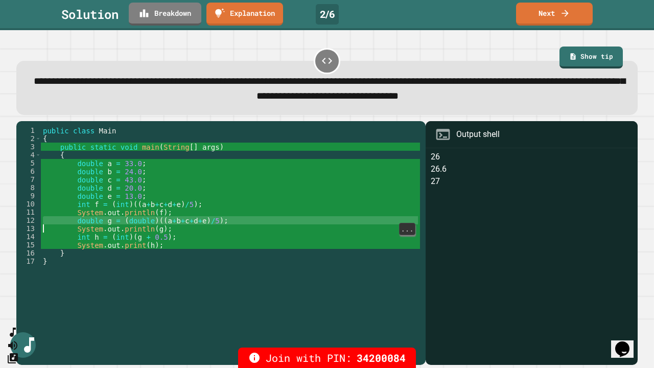
click at [156, 222] on div "public class Main { public static void main ( String [ ] args ) { double a = 33…" at bounding box center [230, 236] width 379 height 221
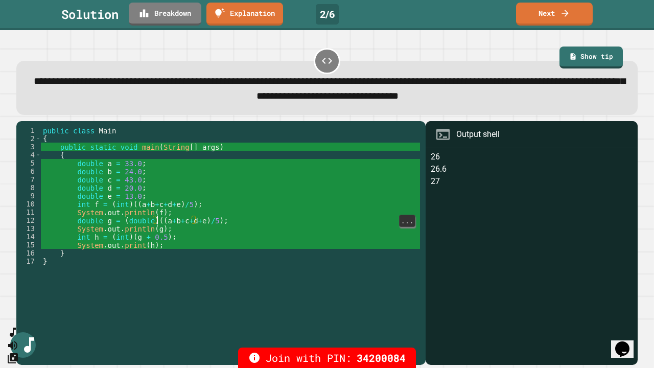
click at [340, 87] on span "**********" at bounding box center [330, 88] width 592 height 25
click at [113, 209] on div "public class Main { public static void main ( String [ ] args ) { double a = 33…" at bounding box center [230, 236] width 379 height 221
click at [150, 217] on div "public class Main { public static void main ( String [ ] args ) { double a = 33…" at bounding box center [230, 236] width 379 height 221
click at [95, 226] on div "public class Main { public static void main ( String [ ] args ) { double a = 33…" at bounding box center [230, 236] width 379 height 221
click at [128, 224] on div "public class Main { public static void main ( String [ ] args ) { double a = 33…" at bounding box center [230, 236] width 379 height 221
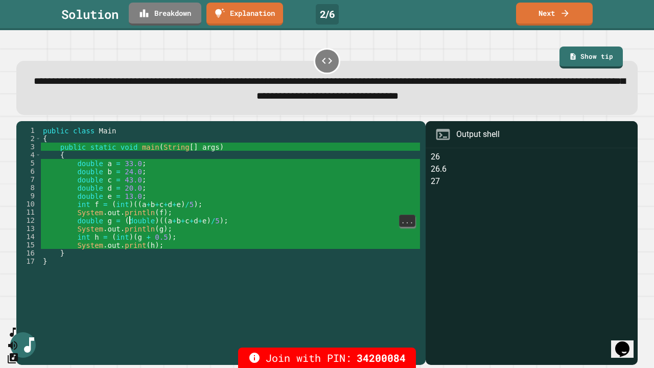
click at [149, 235] on div "public class Main { public static void main ( String [ ] args ) { double a = 33…" at bounding box center [230, 236] width 379 height 221
click at [92, 239] on div "public class Main { public static void main ( String [ ] args ) { double a = 33…" at bounding box center [230, 236] width 379 height 221
click at [148, 239] on div "public class Main { public static void main ( String [ ] args ) { double a = 33…" at bounding box center [230, 236] width 379 height 221
click at [115, 238] on div "public class Main { public static void main ( String [ ] args ) { double a = 33…" at bounding box center [230, 236] width 379 height 221
click at [143, 252] on div "public class Main { public static void main ( String [ ] args ) { double a = 33…" at bounding box center [230, 236] width 379 height 221
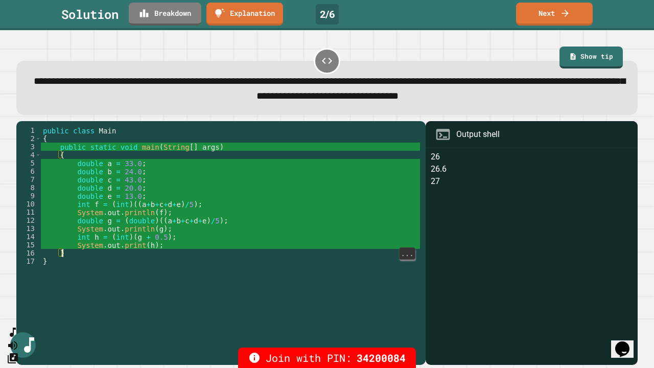
click at [95, 240] on div "public class Main { public static void main ( String [ ] args ) { double a = 33…" at bounding box center [230, 236] width 379 height 221
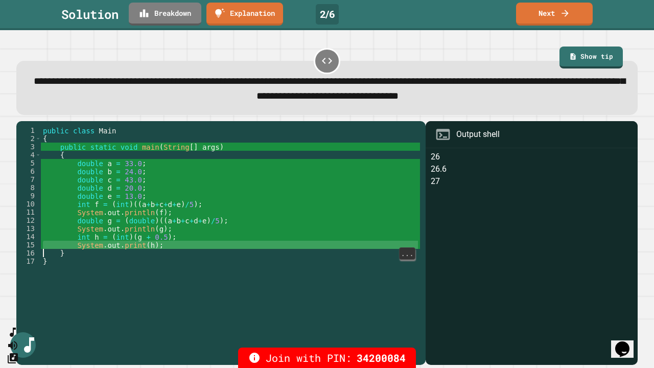
click at [147, 215] on div "public class Main { public static void main ( String [ ] args ) { double a = 33…" at bounding box center [230, 236] width 379 height 221
type textarea "**********"
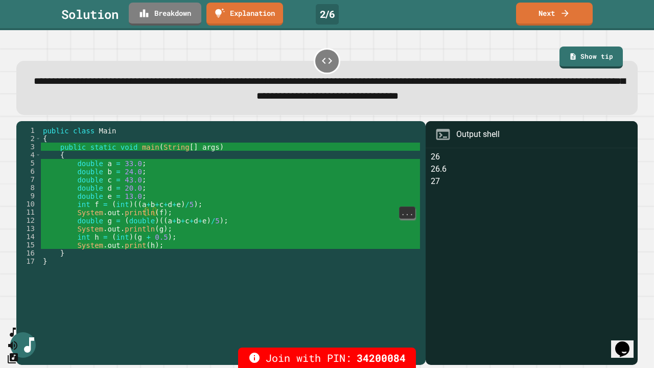
click at [411, 42] on div "**********" at bounding box center [327, 199] width 654 height 338
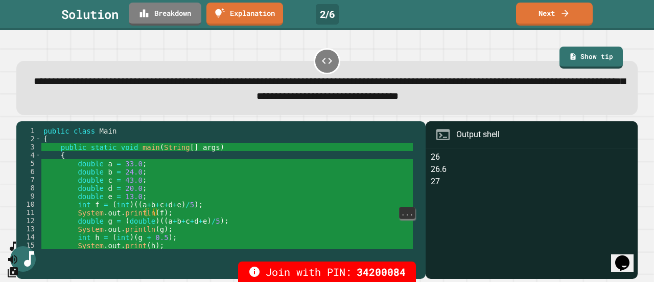
click at [389, 16] on div "Solution Breakdown Explanation 2 / 6 Next" at bounding box center [327, 14] width 654 height 23
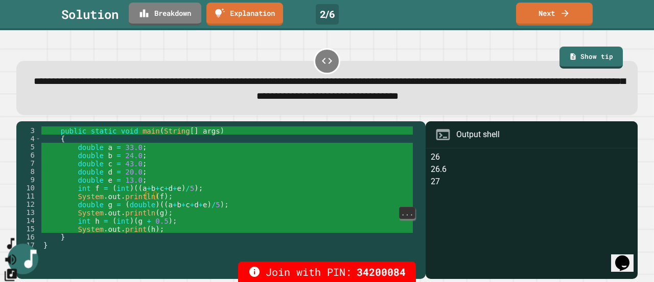
click at [14, 249] on icon "SpeedDial basic example" at bounding box center [10, 243] width 7 height 11
click at [18, 251] on icon "Mute music" at bounding box center [11, 258] width 15 height 15
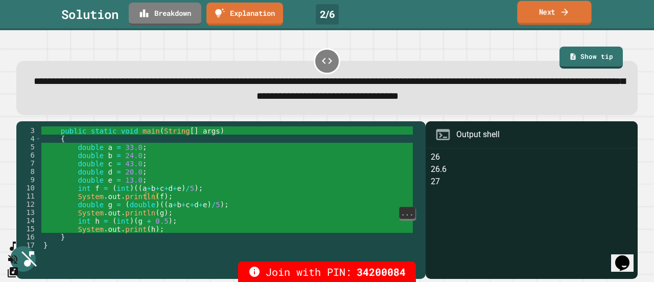
click at [552, 15] on link "Next" at bounding box center [554, 13] width 74 height 24
click at [552, 15] on div "Next" at bounding box center [554, 14] width 35 height 11
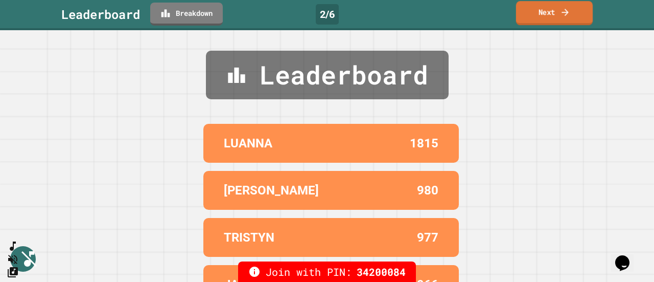
click at [553, 16] on link "Next" at bounding box center [554, 13] width 77 height 24
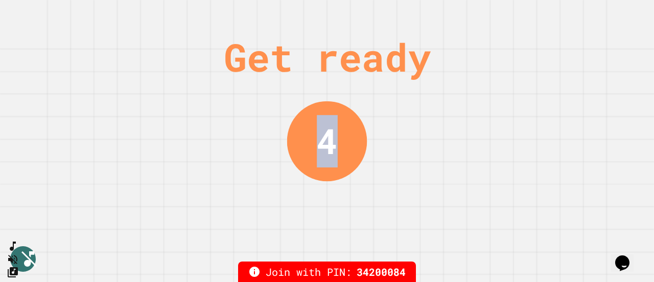
click at [553, 16] on div "Get ready 4" at bounding box center [327, 141] width 654 height 282
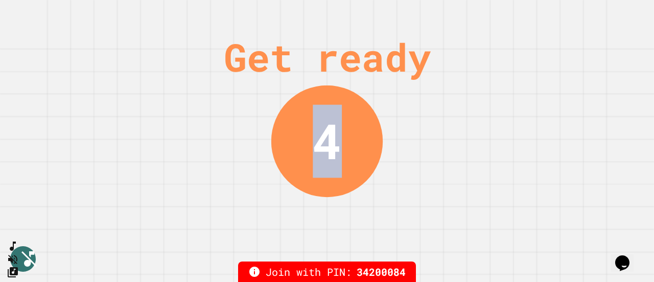
click at [553, 16] on div "Get ready 4" at bounding box center [327, 141] width 654 height 282
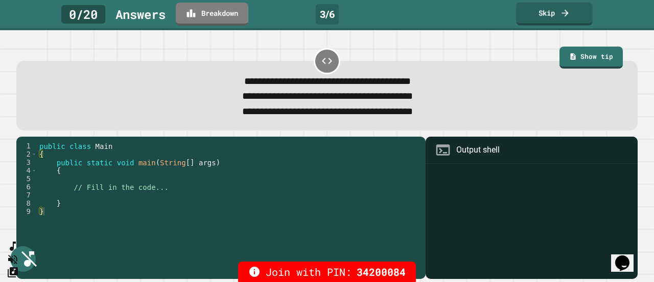
click at [562, 22] on link "Skip" at bounding box center [554, 14] width 77 height 23
click at [562, 22] on link "Skip" at bounding box center [555, 13] width 76 height 21
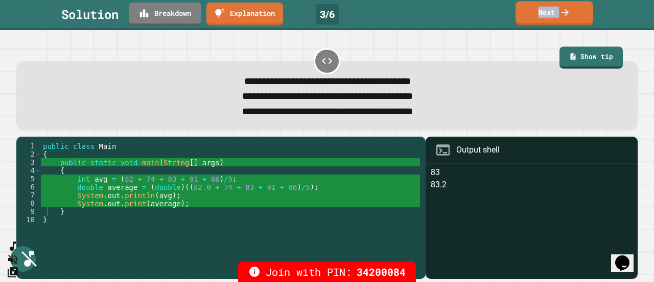
click at [562, 14] on icon at bounding box center [565, 12] width 10 height 11
click at [562, 14] on icon at bounding box center [567, 15] width 10 height 10
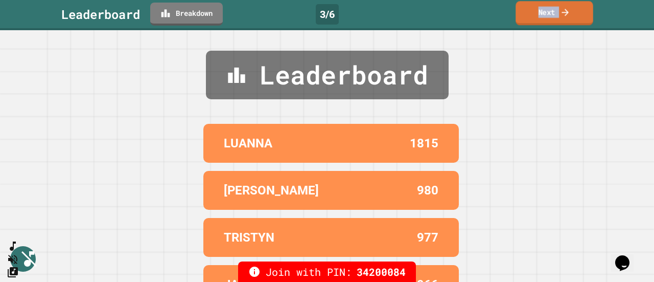
click at [562, 14] on icon at bounding box center [565, 12] width 10 height 11
click at [562, 14] on icon at bounding box center [567, 14] width 10 height 10
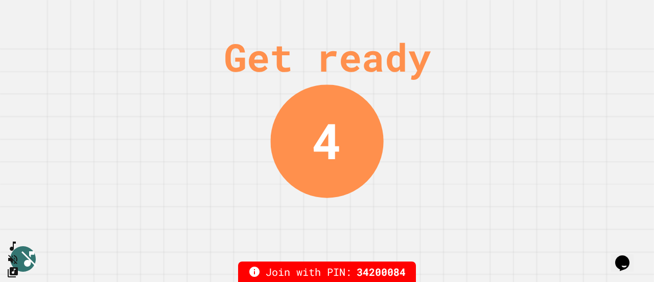
click at [562, 14] on div "Get ready 4" at bounding box center [327, 141] width 654 height 282
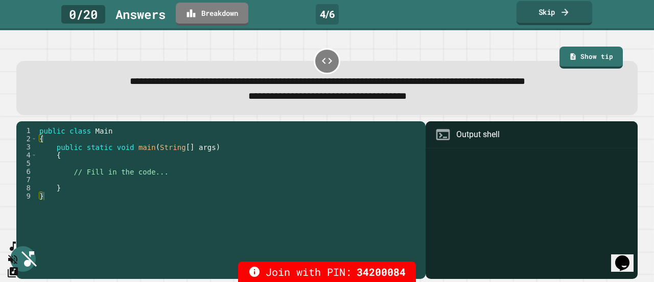
click at [580, 9] on link "Skip" at bounding box center [555, 13] width 76 height 24
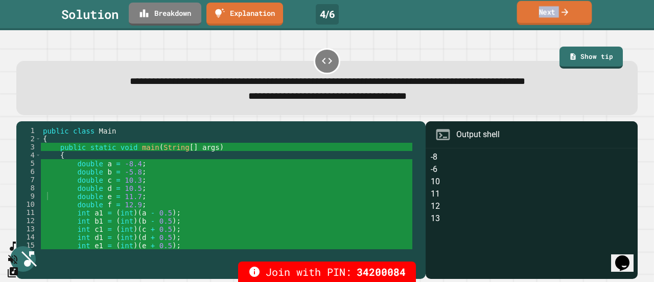
click at [580, 9] on link "Next" at bounding box center [554, 13] width 75 height 24
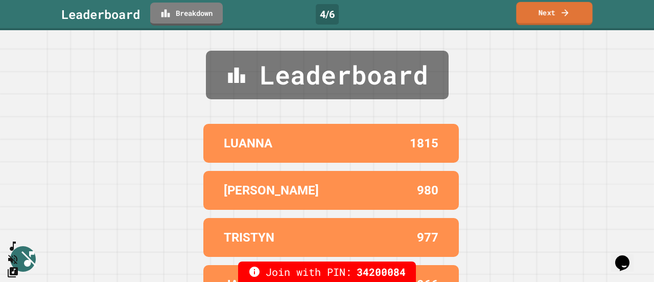
click at [580, 9] on link "Next" at bounding box center [554, 13] width 76 height 23
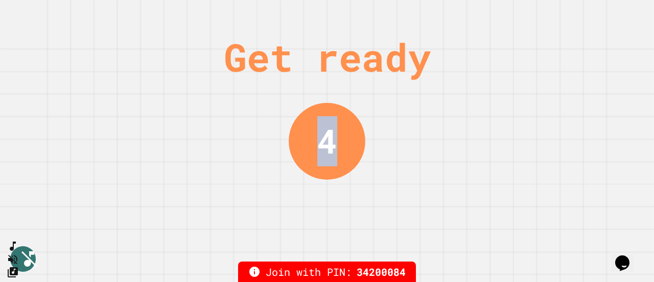
click at [580, 9] on div "Get ready 4" at bounding box center [327, 141] width 654 height 282
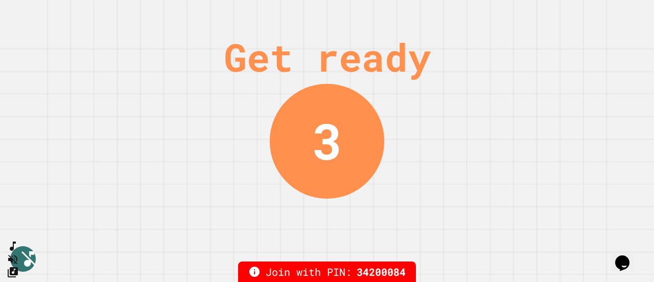
click at [580, 9] on div "Get ready 3" at bounding box center [327, 141] width 654 height 282
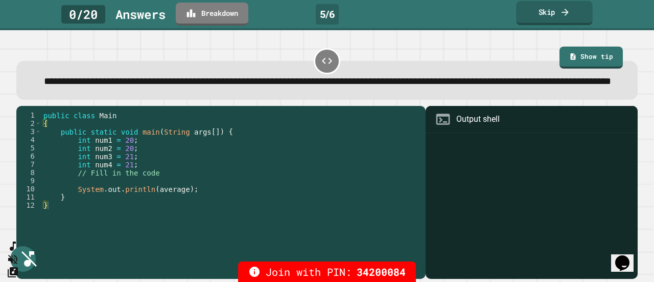
click at [575, 14] on link "Skip" at bounding box center [554, 13] width 76 height 24
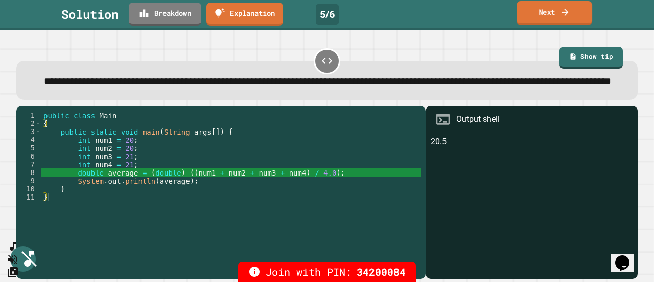
click at [575, 14] on link "Next" at bounding box center [555, 13] width 76 height 24
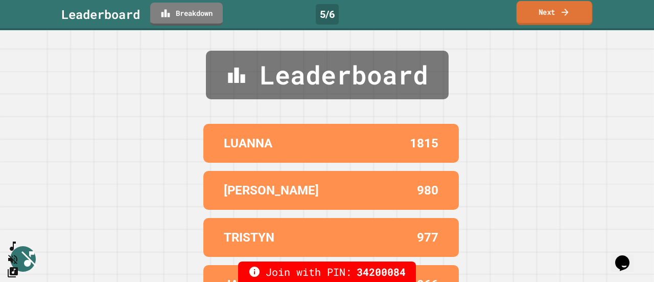
click at [574, 14] on link "Next" at bounding box center [555, 13] width 76 height 24
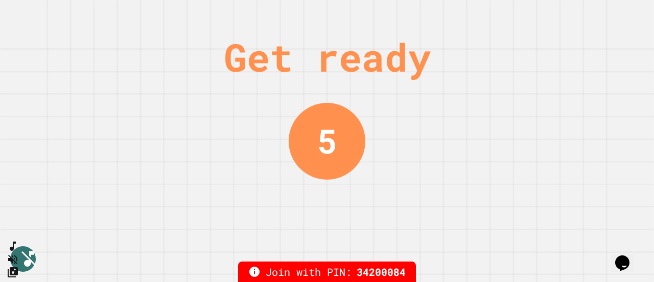
click at [573, 13] on div "Get ready 5" at bounding box center [327, 141] width 654 height 282
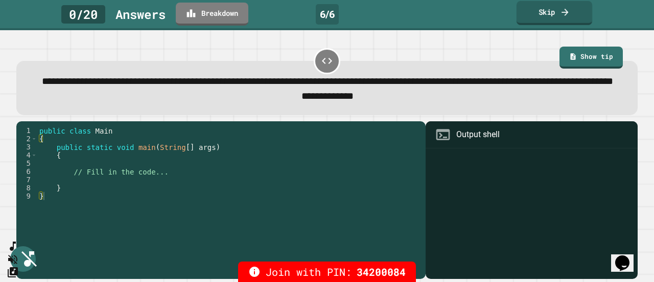
click at [575, 11] on link "Skip" at bounding box center [555, 13] width 76 height 24
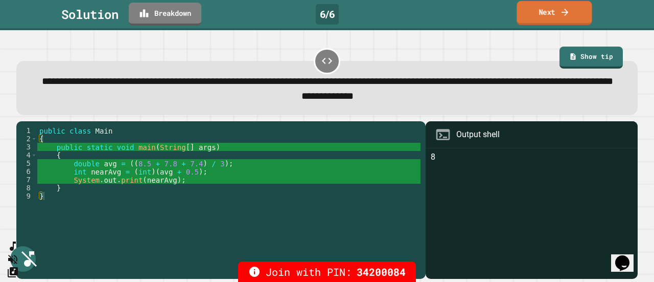
click at [575, 11] on link "Next" at bounding box center [554, 13] width 75 height 24
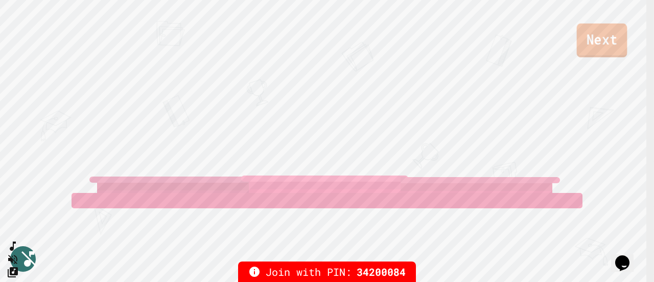
click at [608, 49] on link "Next" at bounding box center [602, 41] width 51 height 34
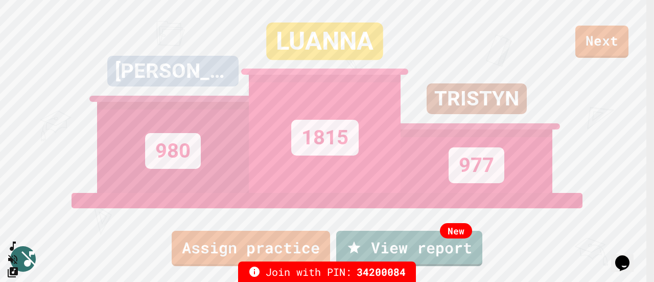
scroll to position [0, 0]
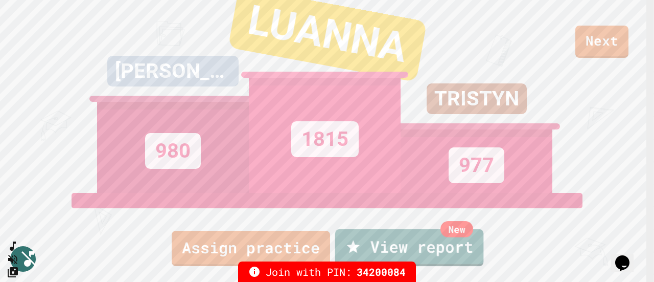
click at [440, 249] on link "New View report" at bounding box center [409, 247] width 149 height 37
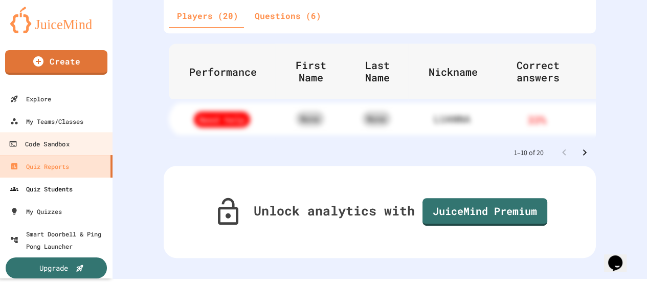
scroll to position [10, 0]
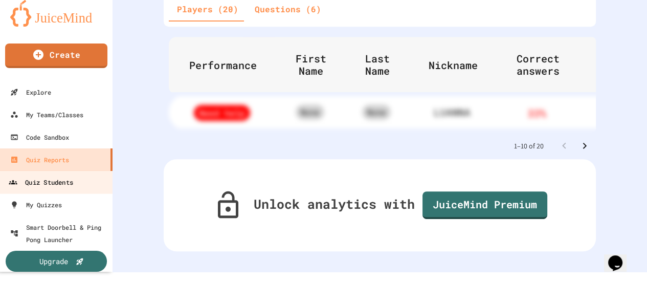
click at [65, 188] on div "Quiz Students" at bounding box center [41, 182] width 64 height 13
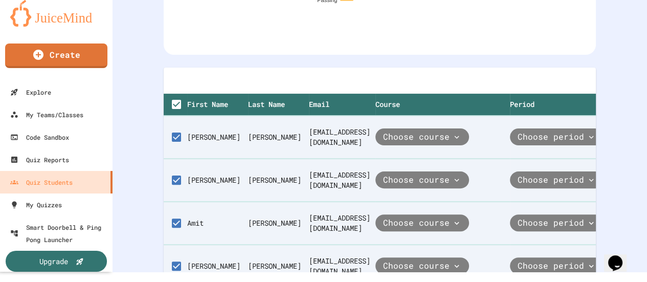
scroll to position [117, 0]
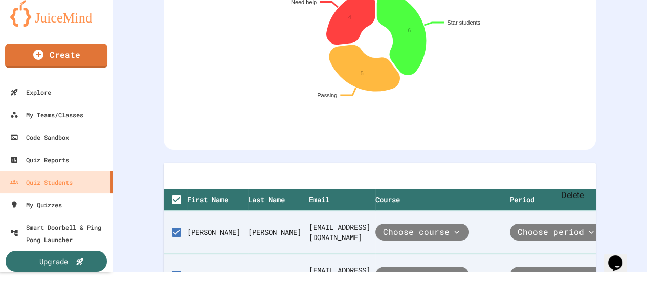
click at [386, 176] on icon "Delete" at bounding box center [380, 182] width 12 height 12
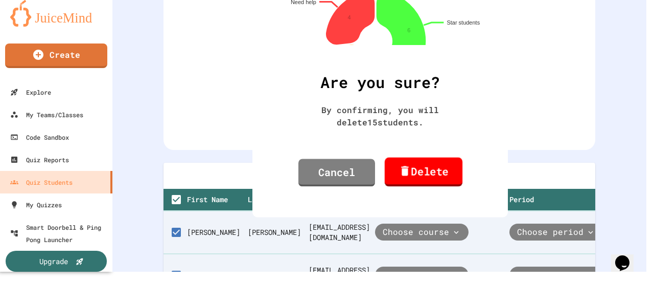
click at [402, 186] on link "Delete" at bounding box center [424, 171] width 78 height 29
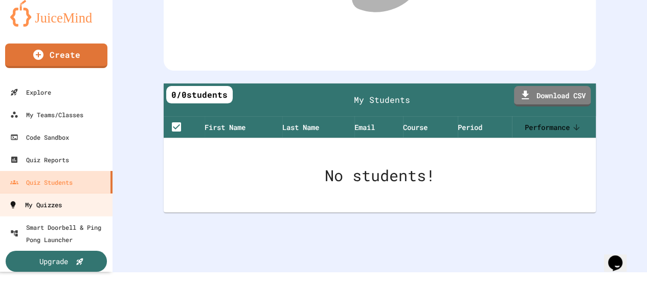
click at [74, 205] on link "My Quizzes" at bounding box center [56, 204] width 116 height 23
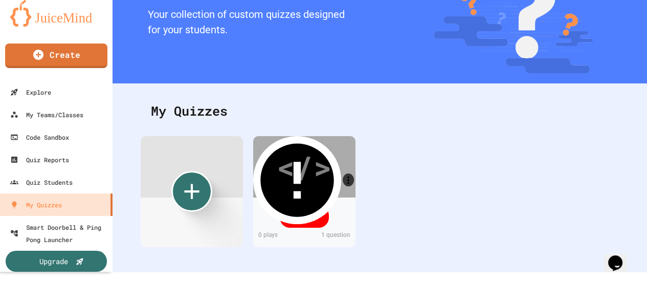
scroll to position [75, 0]
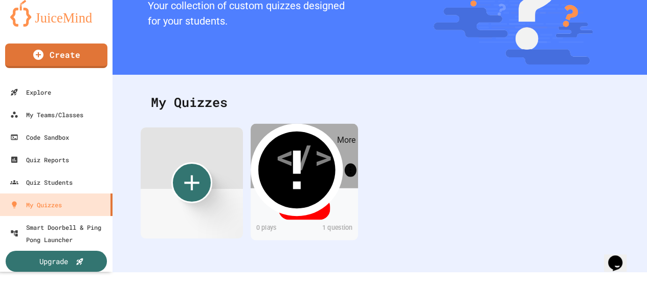
click at [349, 163] on link "More" at bounding box center [351, 169] width 12 height 13
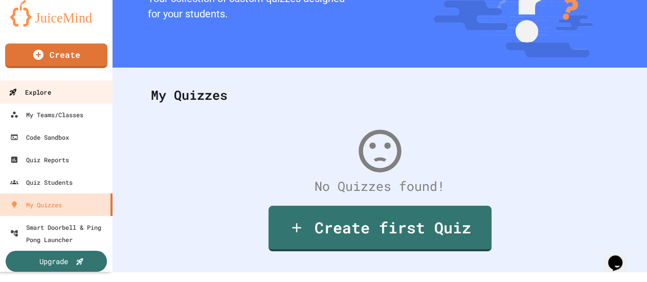
click at [72, 99] on link "Explore" at bounding box center [56, 91] width 116 height 23
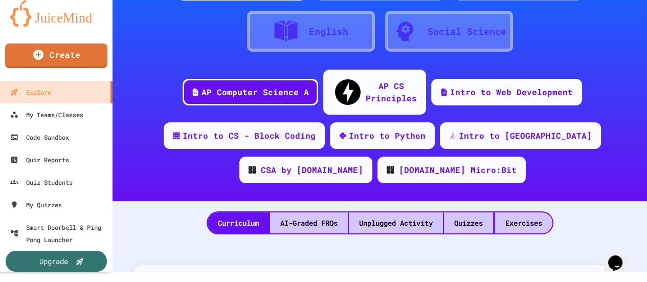
scroll to position [126, 0]
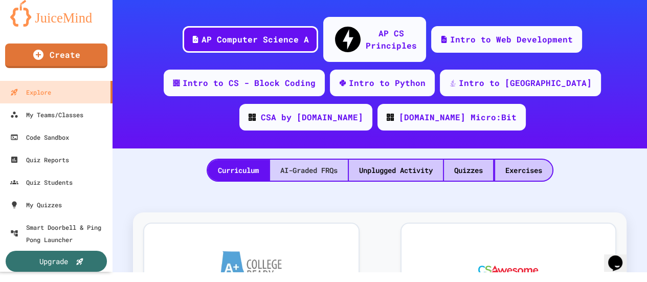
click at [308, 159] on div "AI-Graded FRQs" at bounding box center [309, 169] width 78 height 21
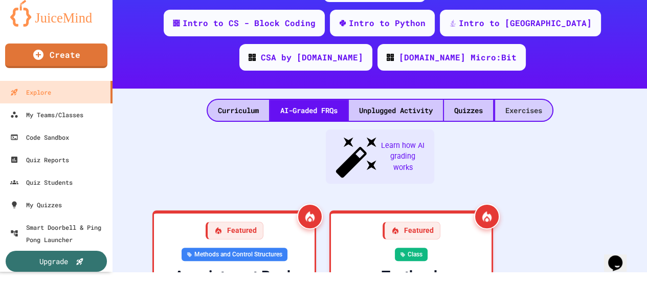
scroll to position [126, 0]
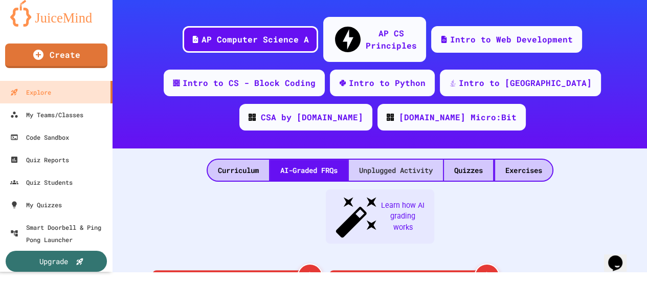
click at [392, 159] on div "Unplugged Activity" at bounding box center [396, 169] width 94 height 21
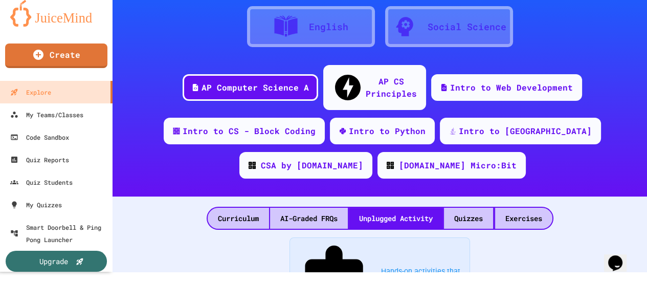
scroll to position [153, 0]
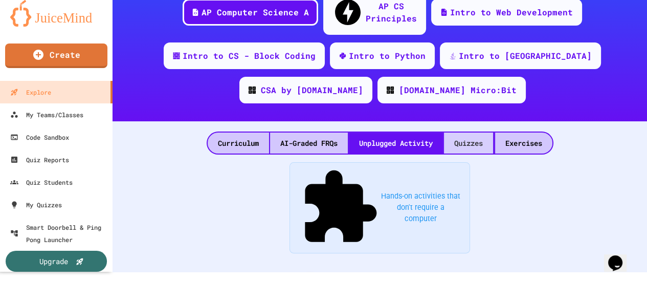
click at [456, 132] on div "Quizzes" at bounding box center [468, 142] width 49 height 21
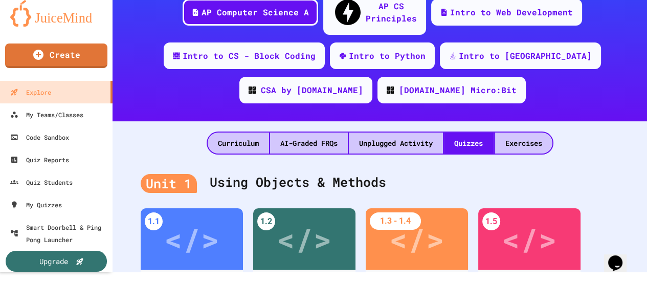
click at [537, 121] on div "Curriculum AI-Graded FRQs Unplugged Activity Quizzes Exercises" at bounding box center [379, 137] width 534 height 33
click at [539, 132] on div "Exercises" at bounding box center [523, 142] width 57 height 21
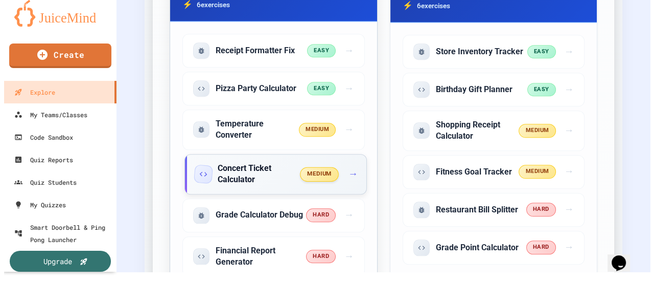
scroll to position [767, 0]
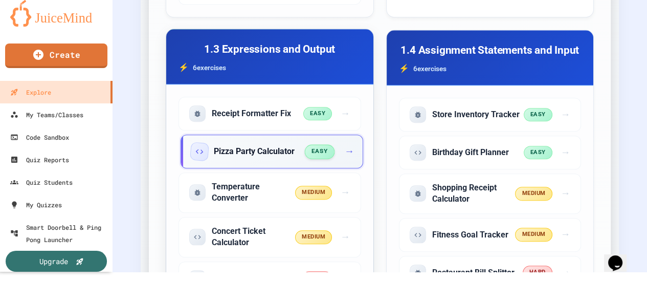
click at [264, 146] on h5 "Pizza Party Calculator" at bounding box center [254, 151] width 81 height 11
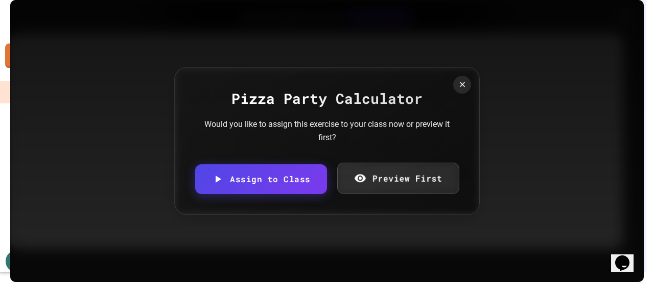
click at [390, 183] on link "Preview First" at bounding box center [398, 178] width 122 height 31
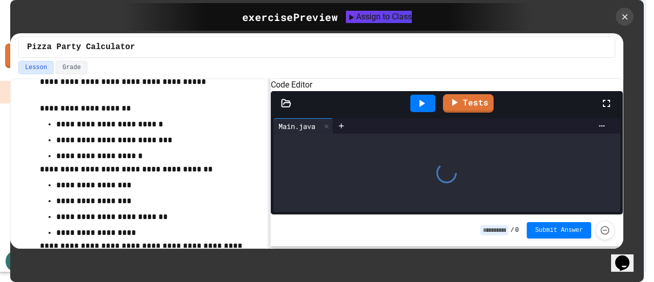
scroll to position [139, 0]
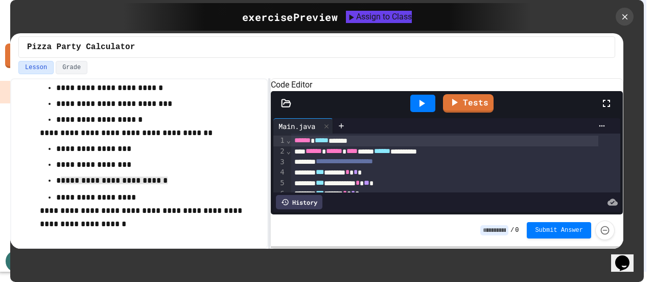
drag, startPoint x: 62, startPoint y: 177, endPoint x: 175, endPoint y: 176, distance: 113.0
click at [175, 176] on p "**********" at bounding box center [145, 181] width 179 height 14
click at [153, 197] on p "**********" at bounding box center [145, 197] width 179 height 13
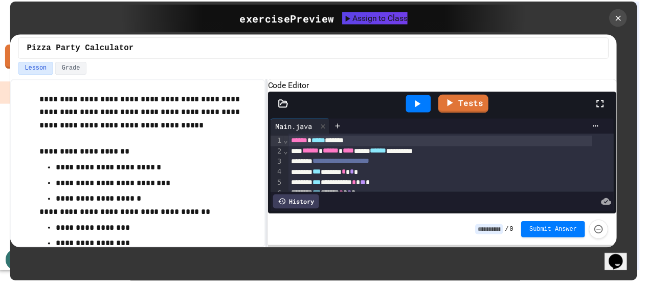
scroll to position [0, 0]
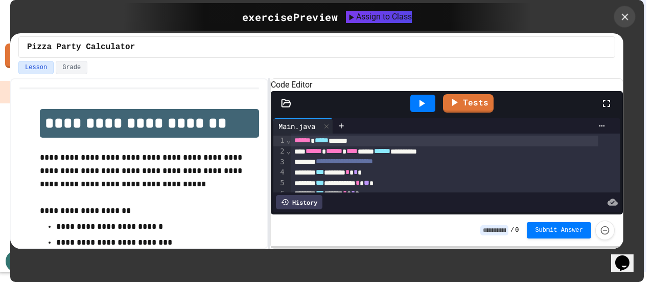
click at [627, 16] on icon at bounding box center [625, 16] width 11 height 11
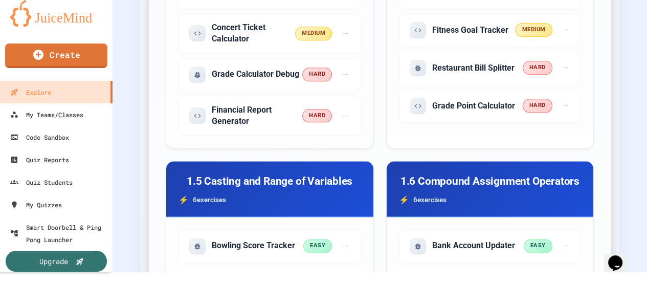
scroll to position [1073, 0]
